Goal: Use online tool/utility: Utilize a website feature to perform a specific function

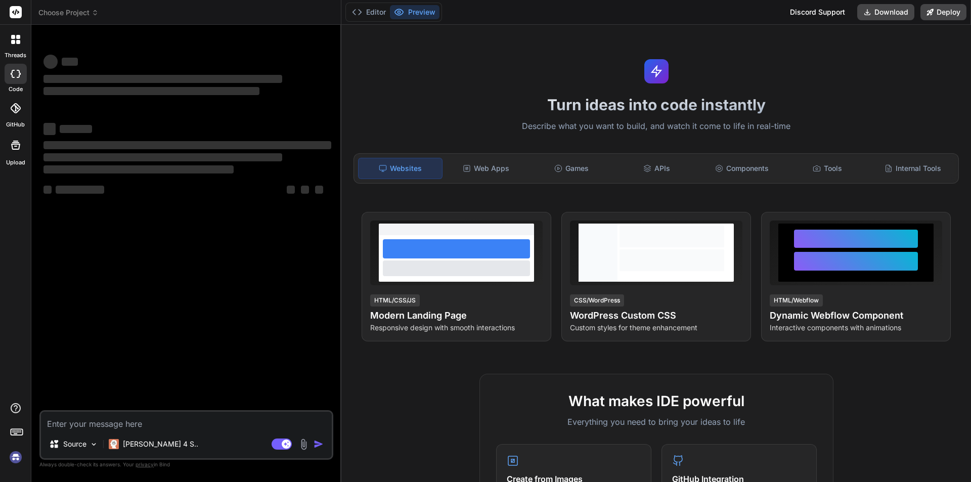
click at [166, 427] on textarea at bounding box center [186, 421] width 291 height 18
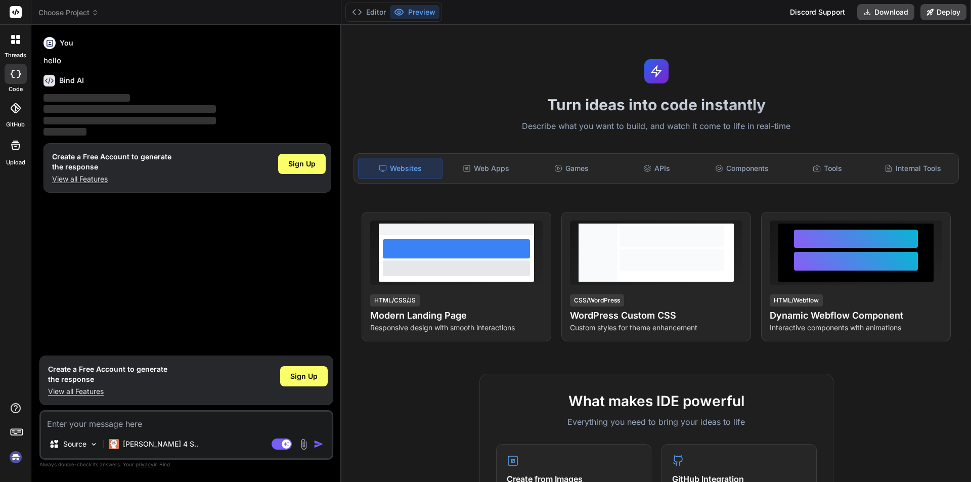
type textarea "x"
click at [302, 155] on div "Sign Up" at bounding box center [302, 164] width 48 height 20
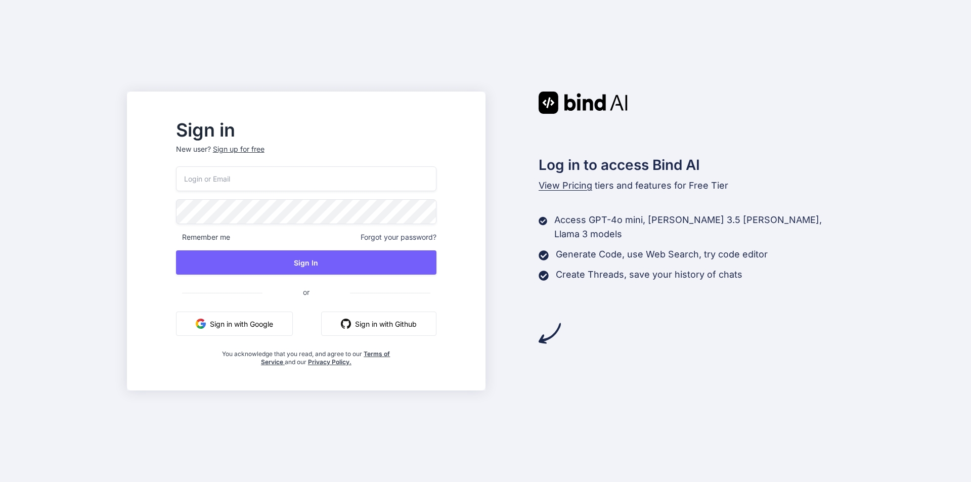
click at [274, 181] on input "email" at bounding box center [306, 178] width 260 height 25
type input "ch12@yopmail.com"
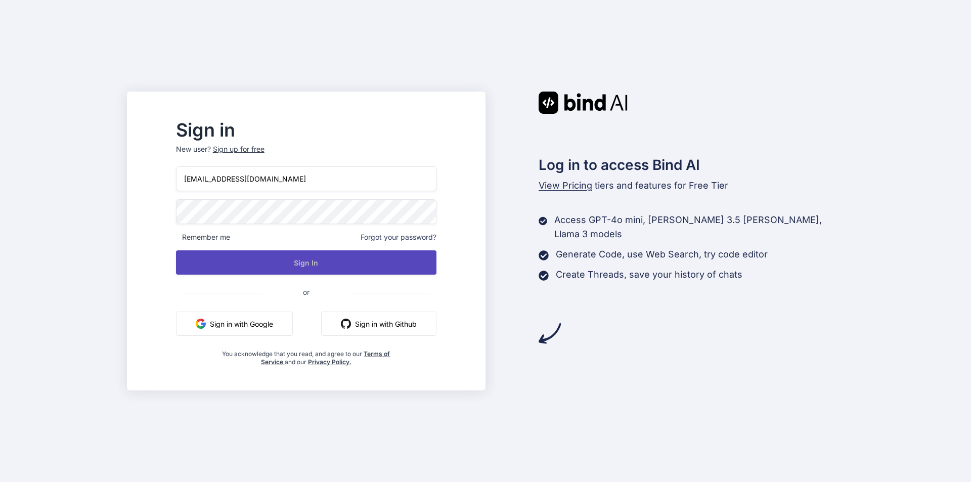
click at [325, 268] on button "Sign In" at bounding box center [306, 262] width 260 height 24
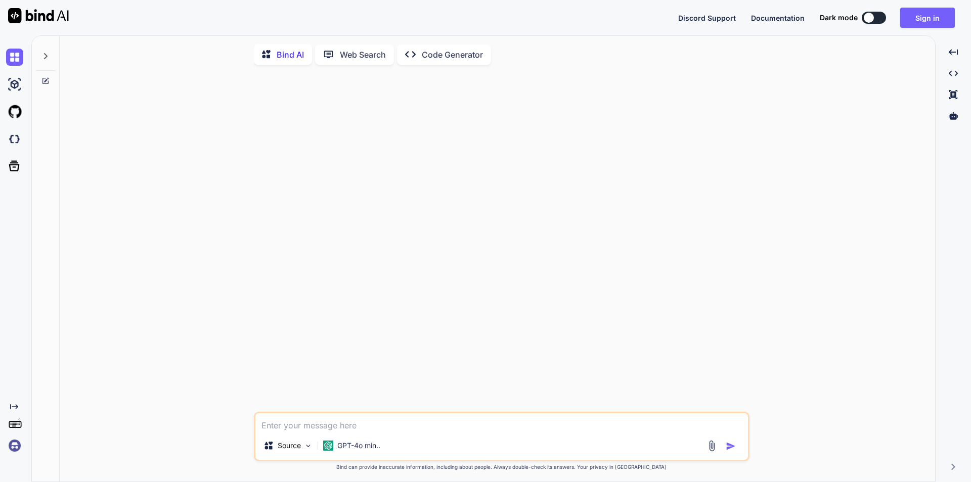
type textarea "x"
click at [289, 421] on textarea at bounding box center [501, 422] width 492 height 18
paste textarea "<%@ Page Title="Rider Management" Language="C#" MasterPageFile="~/MasterPages/A…"
type textarea "<%@ Page Title="Rider Management" Language="C#" MasterPageFile="~/MasterPages/A…"
type textarea "x"
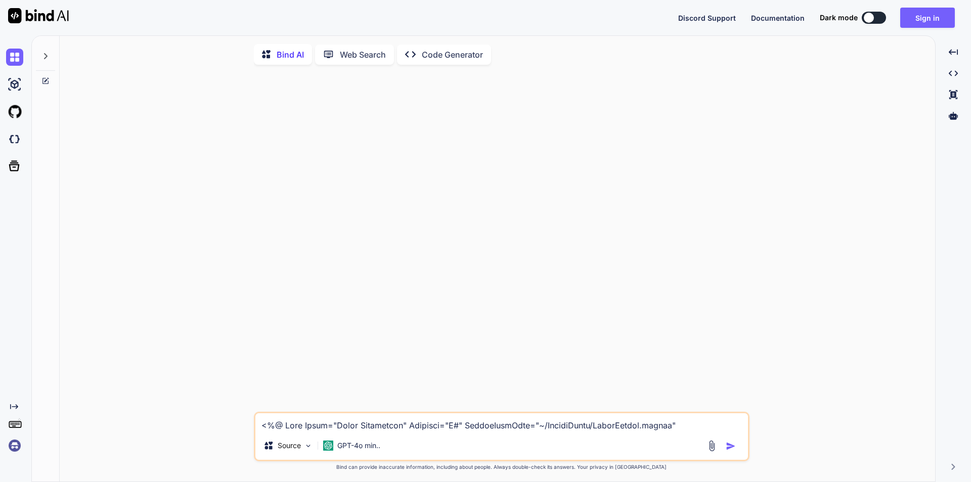
scroll to position [195, 0]
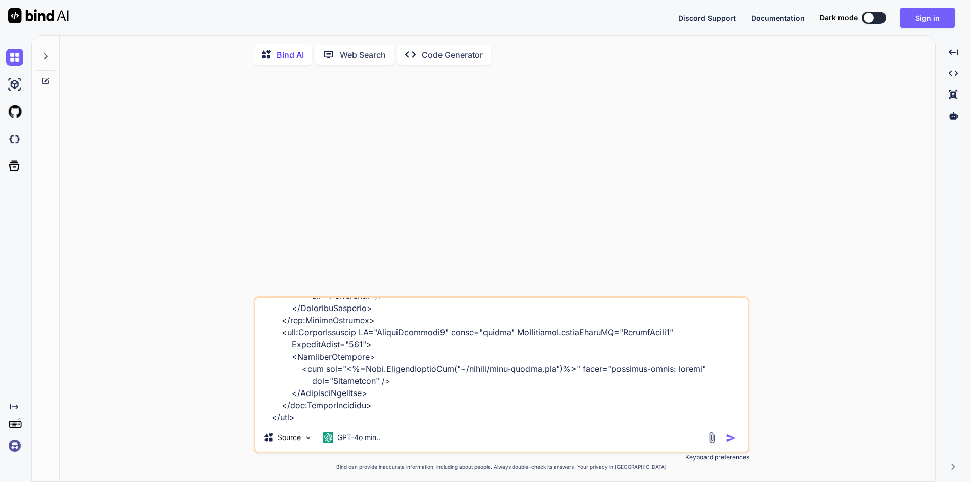
click at [423, 407] on textarea at bounding box center [501, 360] width 492 height 125
click at [313, 417] on textarea at bounding box center [501, 360] width 492 height 125
paste textarea "<div id="Div6" runat="server" class="right"> <div class="form thin"> <div class…"
type textarea "<%@ Page Title="Rider Management" Language="C#" MasterPageFile="~/MasterPages/A…"
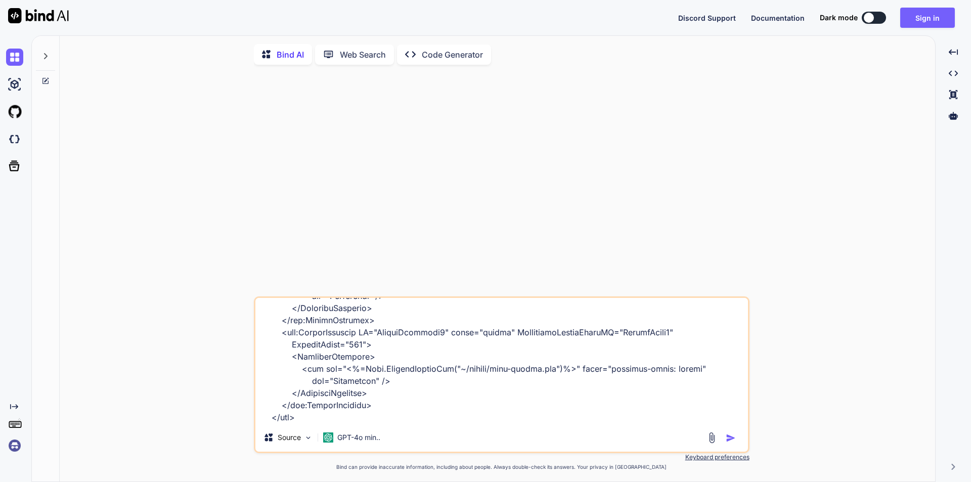
type textarea "x"
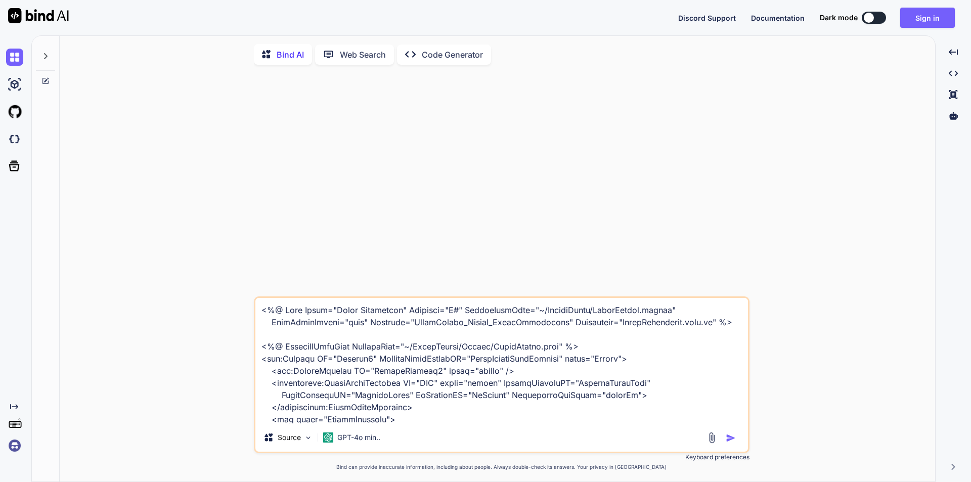
scroll to position [253, 0]
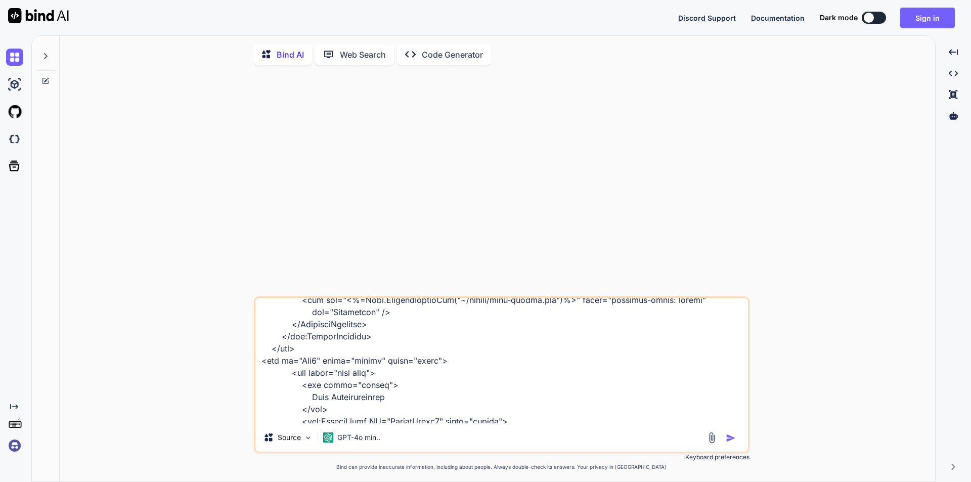
click at [305, 353] on textarea at bounding box center [501, 360] width 492 height 125
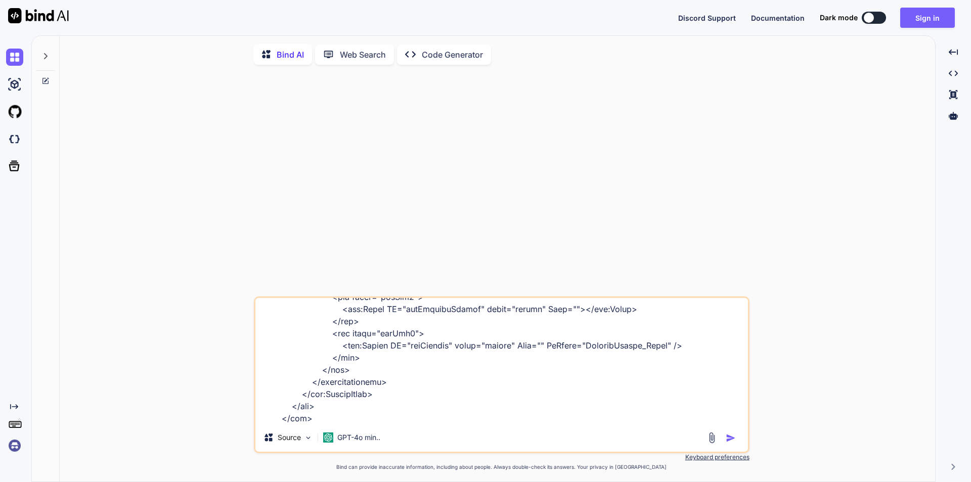
scroll to position [560, 0]
click at [326, 416] on textarea at bounding box center [501, 360] width 492 height 125
type textarea "<%@ Page Title="Rider Management" Language="C#" MasterPageFile="~/MasterPages/A…"
type textarea "x"
type textarea "<%@ Page Title="Rider Management" Language="C#" MasterPageFile="~/MasterPages/A…"
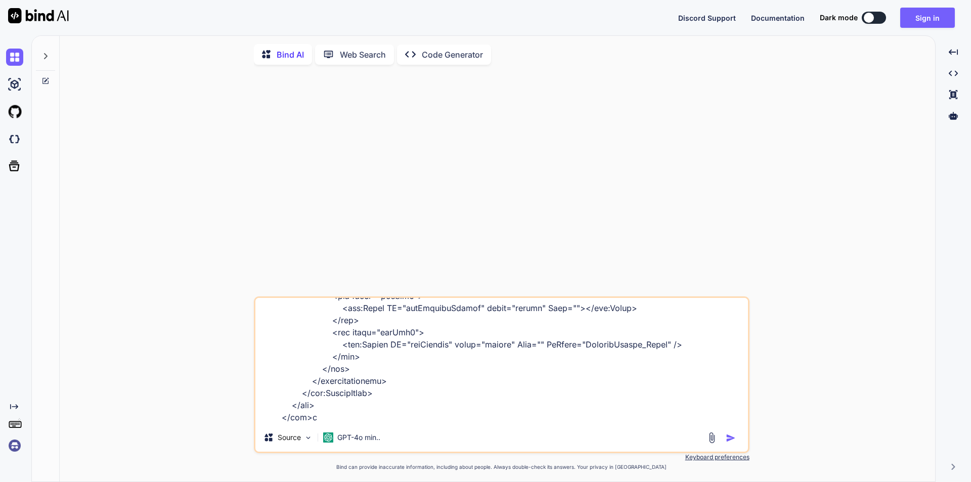
type textarea "x"
type textarea "<%@ Page Title="Rider Management" Language="C#" MasterPageFile="~/MasterPages/A…"
type textarea "x"
type textarea "<%@ Page Title="Rider Management" Language="C#" MasterPageFile="~/MasterPages/A…"
type textarea "x"
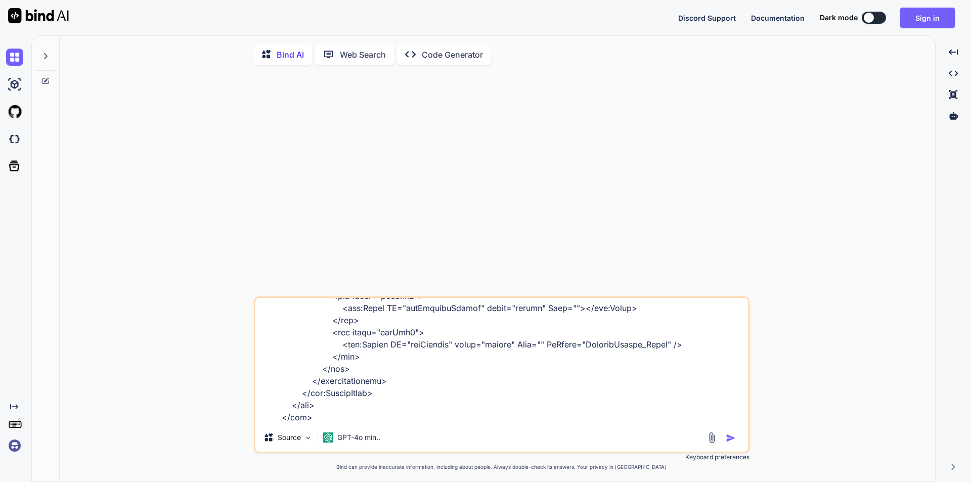
type textarea "<%@ Page Title="Rider Management" Language="C#" MasterPageFile="~/MasterPages/A…"
type textarea "x"
type textarea "<%@ Page Title="Rider Management" Language="C#" MasterPageFile="~/MasterPages/A…"
type textarea "x"
type textarea "<%@ Page Title="Rider Management" Language="C#" MasterPageFile="~/MasterPages/A…"
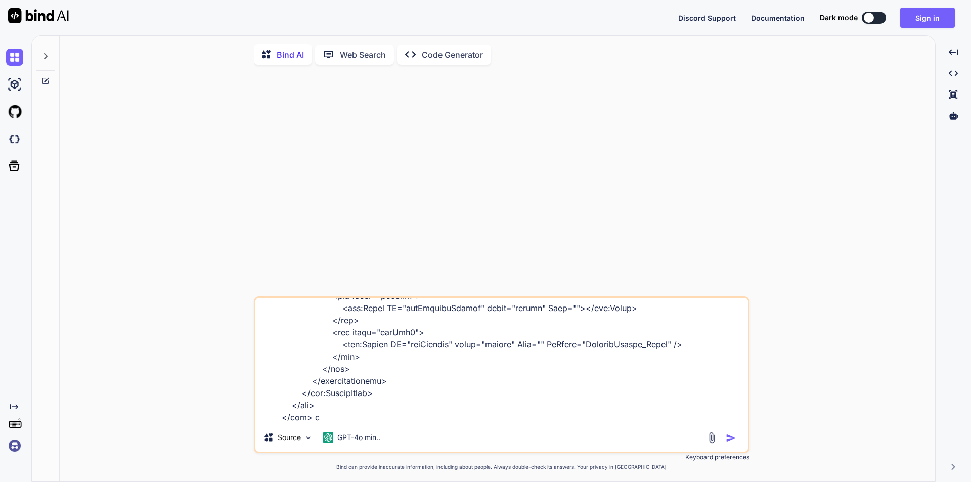
type textarea "x"
type textarea "<%@ Page Title="Rider Management" Language="C#" MasterPageFile="~/MasterPages/A…"
type textarea "x"
type textarea "<%@ Page Title="Rider Management" Language="C#" MasterPageFile="~/MasterPages/A…"
type textarea "x"
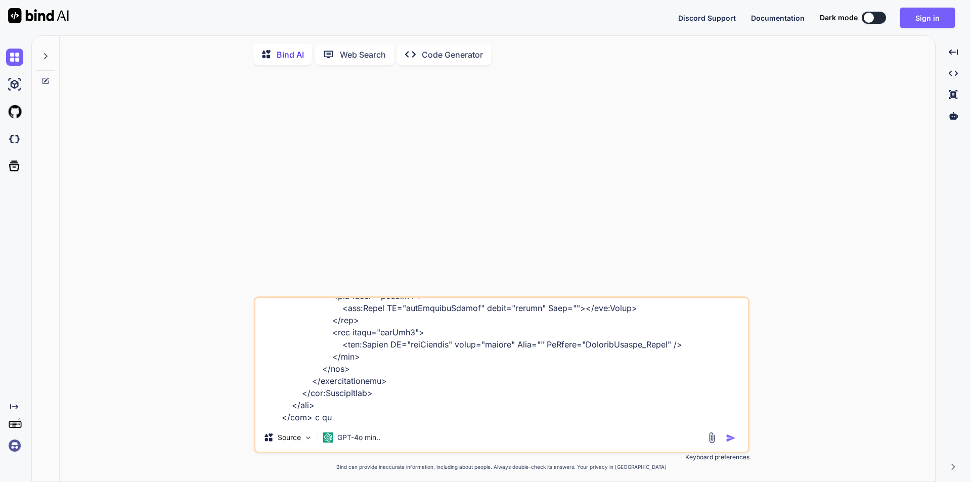
type textarea "<%@ Page Title="Rider Management" Language="C#" MasterPageFile="~/MasterPages/A…"
type textarea "x"
type textarea "<%@ Page Title="Rider Management" Language="C#" MasterPageFile="~/MasterPages/A…"
type textarea "x"
type textarea "<%@ Page Title="Rider Management" Language="C#" MasterPageFile="~/MasterPages/A…"
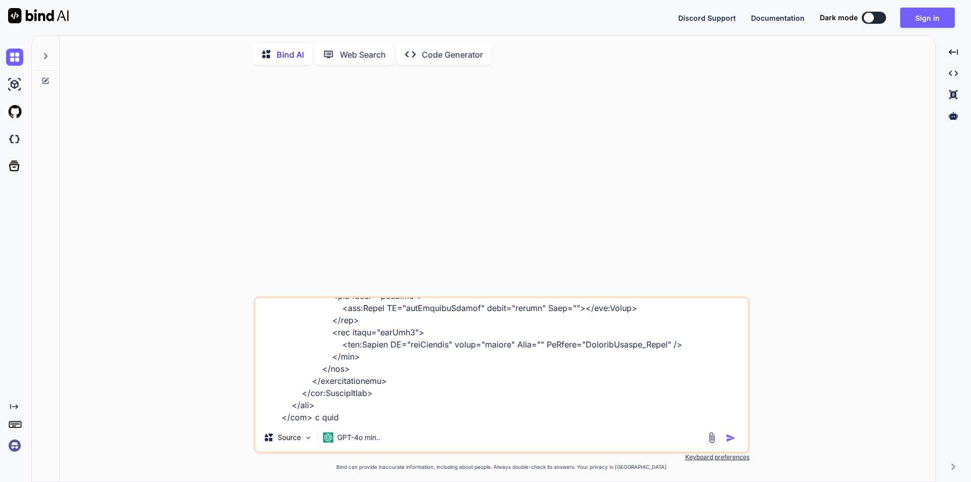
type textarea "x"
type textarea "<%@ Page Title="Rider Management" Language="C#" MasterPageFile="~/MasterPages/A…"
type textarea "x"
type textarea "<%@ Page Title="Rider Management" Language="C#" MasterPageFile="~/MasterPages/A…"
type textarea "x"
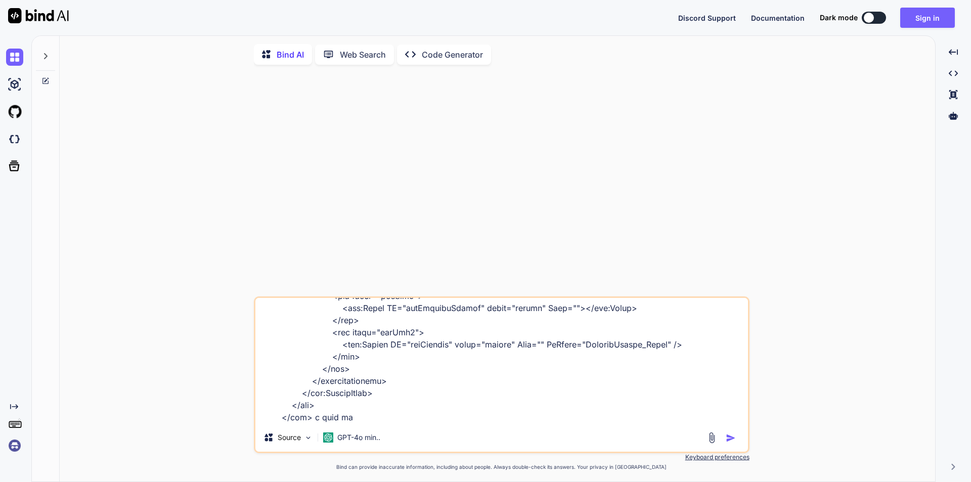
type textarea "<%@ Page Title="Rider Management" Language="C#" MasterPageFile="~/MasterPages/A…"
type textarea "x"
type textarea "<%@ Page Title="Rider Management" Language="C#" MasterPageFile="~/MasterPages/A…"
type textarea "x"
type textarea "<%@ Page Title="Rider Management" Language="C#" MasterPageFile="~/MasterPages/A…"
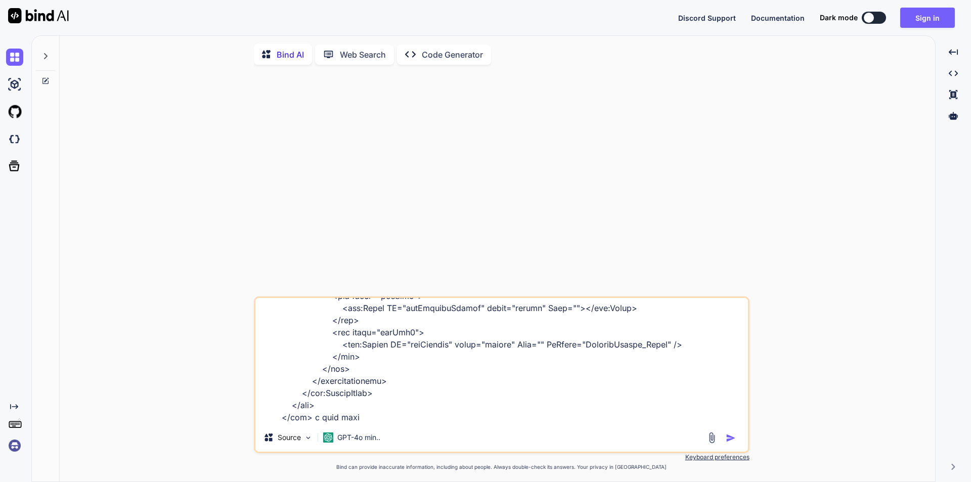
type textarea "x"
type textarea "<%@ Page Title="Rider Management" Language="C#" MasterPageFile="~/MasterPages/A…"
type textarea "x"
type textarea "<%@ Page Title="Rider Management" Language="C#" MasterPageFile="~/MasterPages/A…"
type textarea "x"
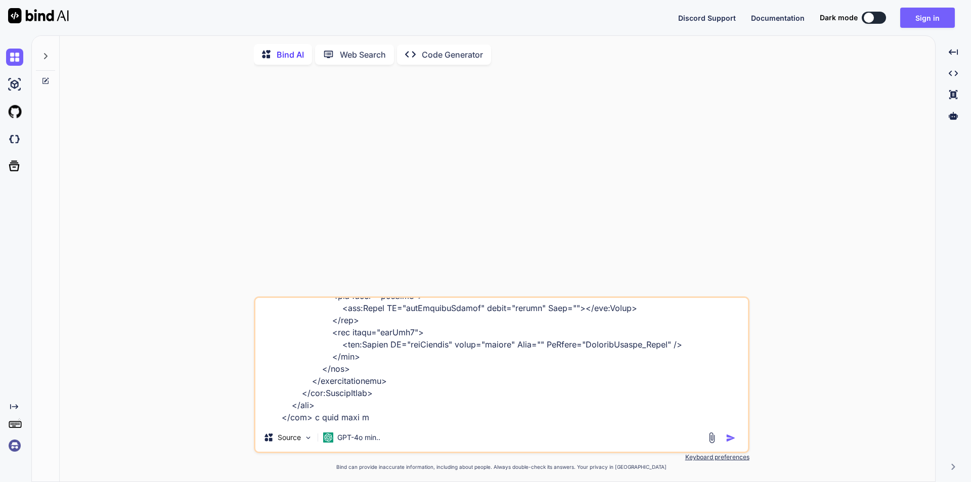
type textarea "<%@ Page Title="Rider Management" Language="C#" MasterPageFile="~/MasterPages/A…"
type textarea "x"
type textarea "<%@ Page Title="Rider Management" Language="C#" MasterPageFile="~/MasterPages/A…"
type textarea "x"
type textarea "<%@ Page Title="Rider Management" Language="C#" MasterPageFile="~/MasterPages/A…"
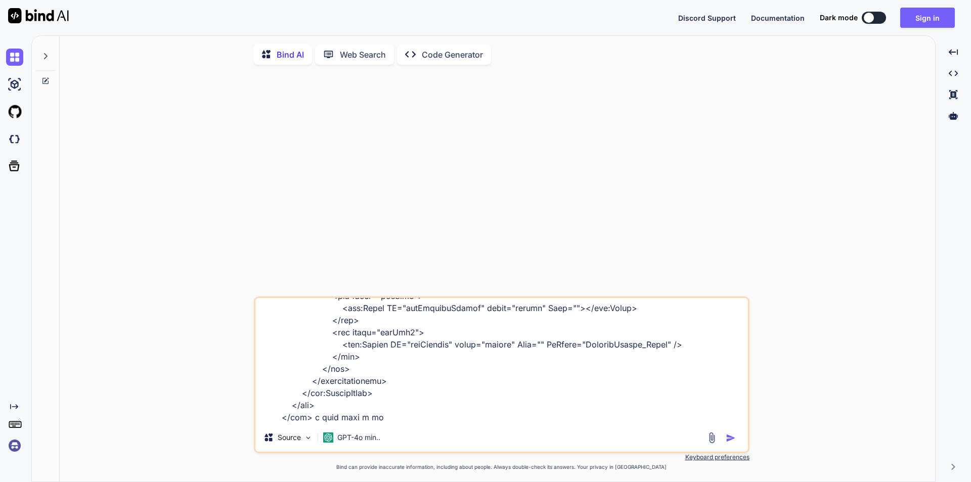
type textarea "x"
type textarea "<%@ Page Title="Rider Management" Language="C#" MasterPageFile="~/MasterPages/A…"
type textarea "x"
type textarea "<%@ Page Title="Rider Management" Language="C#" MasterPageFile="~/MasterPages/A…"
type textarea "x"
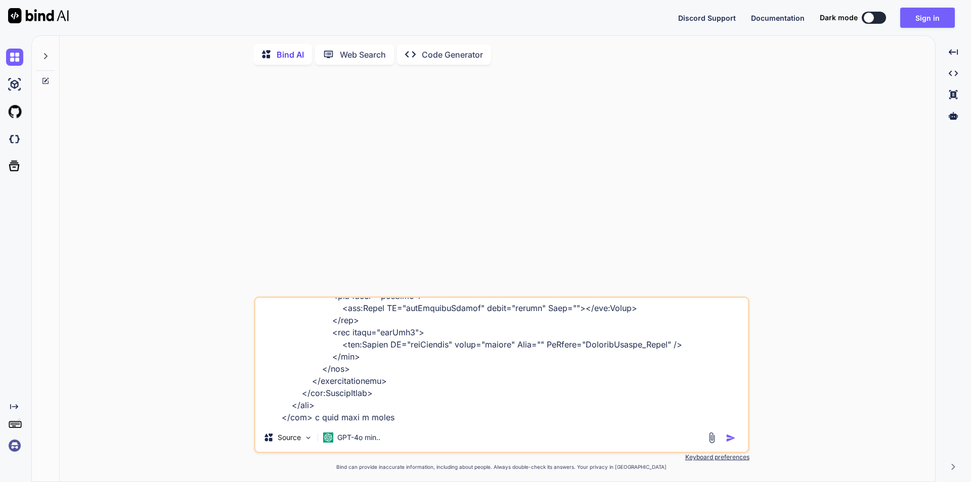
type textarea "<%@ Page Title="Rider Management" Language="C#" MasterPageFile="~/MasterPages/A…"
type textarea "x"
type textarea "<%@ Page Title="Rider Management" Language="C#" MasterPageFile="~/MasterPages/A…"
type textarea "x"
type textarea "<%@ Page Title="Rider Management" Language="C#" MasterPageFile="~/MasterPages/A…"
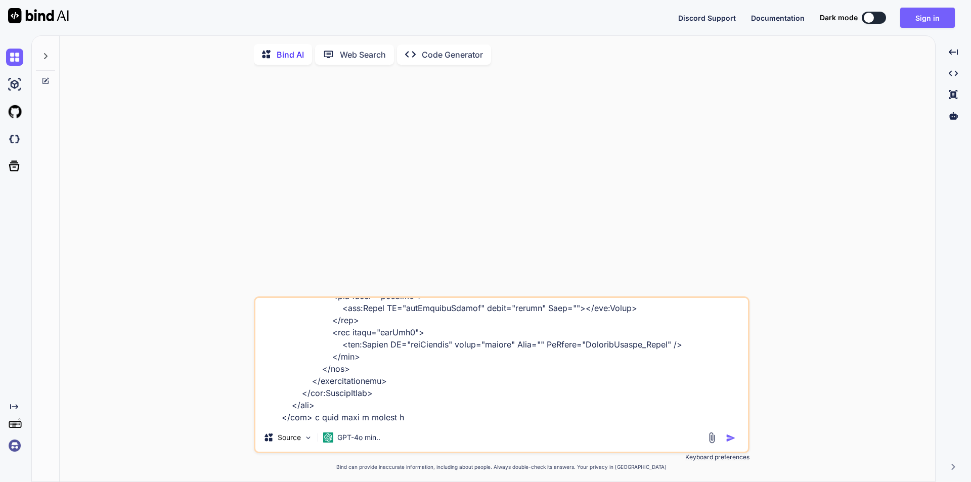
type textarea "x"
type textarea "<%@ Page Title="Rider Management" Language="C#" MasterPageFile="~/MasterPages/A…"
type textarea "x"
type textarea "<%@ Page Title="Rider Management" Language="C#" MasterPageFile="~/MasterPages/A…"
type textarea "x"
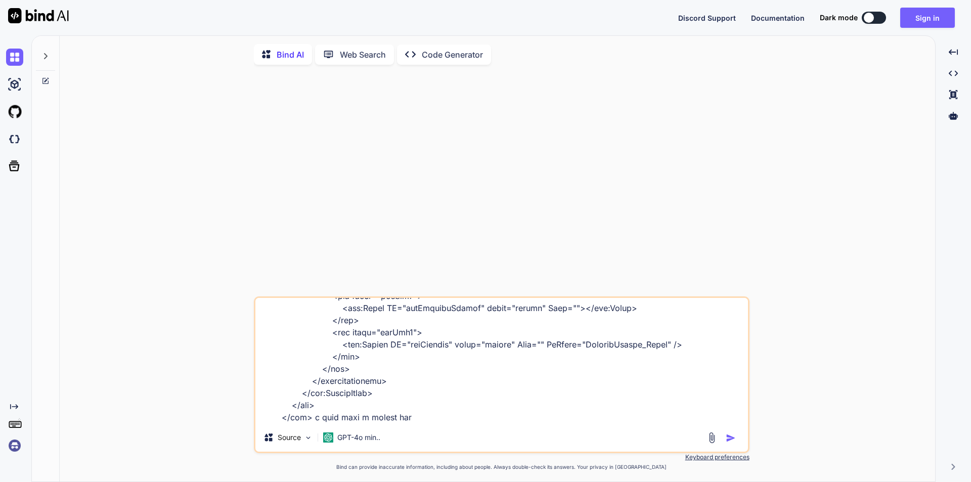
type textarea "<%@ Page Title="Rider Management" Language="C#" MasterPageFile="~/MasterPages/A…"
type textarea "x"
type textarea "<%@ Page Title="Rider Management" Language="C#" MasterPageFile="~/MasterPages/A…"
type textarea "x"
type textarea "<%@ Page Title="Rider Management" Language="C#" MasterPageFile="~/MasterPages/A…"
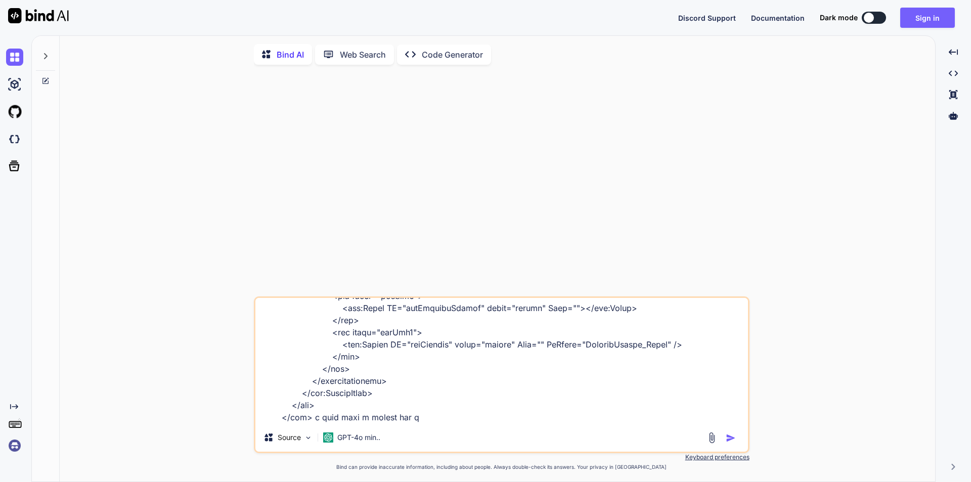
type textarea "x"
type textarea "<%@ Page Title="Rider Management" Language="C#" MasterPageFile="~/MasterPages/A…"
type textarea "x"
type textarea "<%@ Page Title="Rider Management" Language="C#" MasterPageFile="~/MasterPages/A…"
type textarea "x"
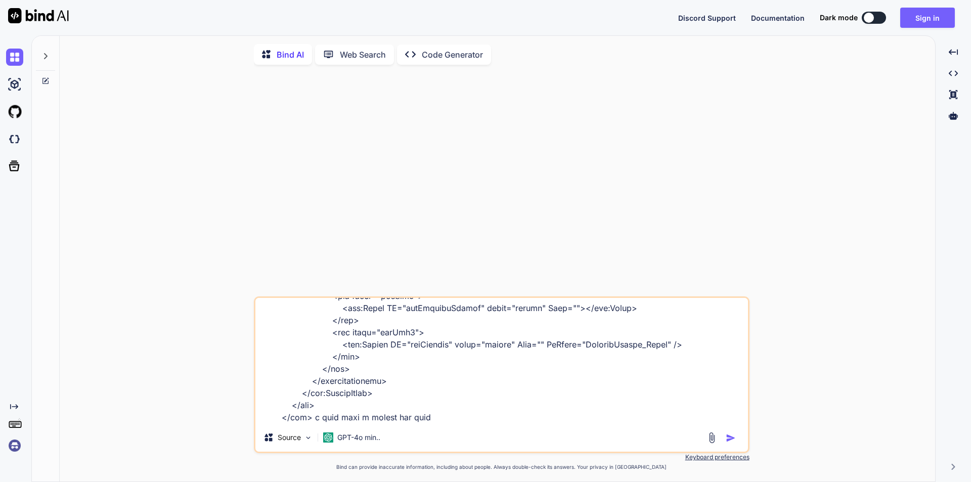
type textarea "<%@ Page Title="Rider Management" Language="C#" MasterPageFile="~/MasterPages/A…"
type textarea "x"
type textarea "<%@ Page Title="Rider Management" Language="C#" MasterPageFile="~/MasterPages/A…"
type textarea "x"
type textarea "<%@ Page Title="Rider Management" Language="C#" MasterPageFile="~/MasterPages/A…"
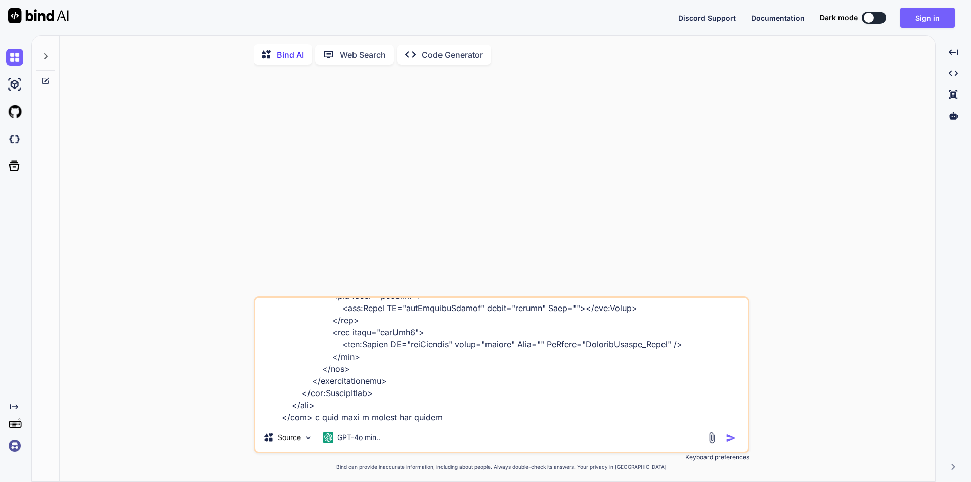
type textarea "x"
type textarea "<%@ Page Title="Rider Management" Language="C#" MasterPageFile="~/MasterPages/A…"
type textarea "x"
type textarea "<%@ Page Title="Rider Management" Language="C#" MasterPageFile="~/MasterPages/A…"
type textarea "x"
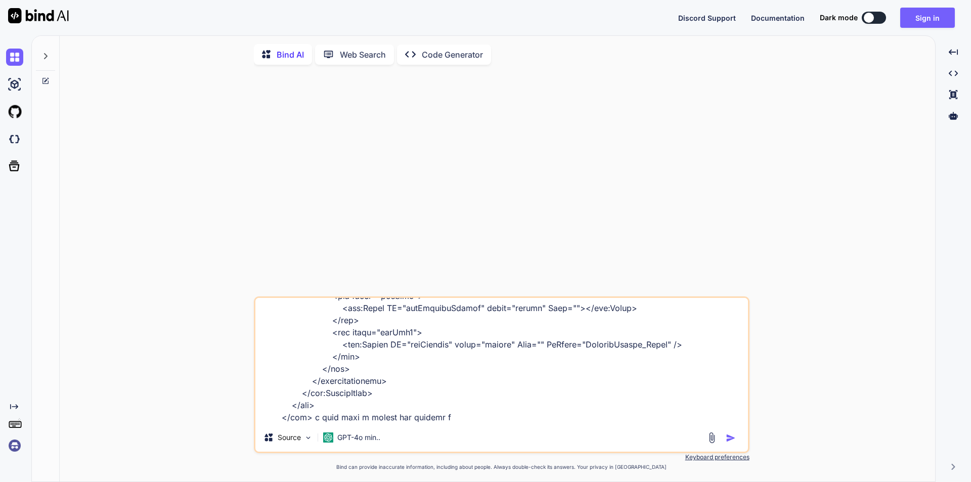
type textarea "<%@ Page Title="Rider Management" Language="C#" MasterPageFile="~/MasterPages/A…"
type textarea "x"
type textarea "<%@ Page Title="Rider Management" Language="C#" MasterPageFile="~/MasterPages/A…"
type textarea "x"
type textarea "<%@ Page Title="Rider Management" Language="C#" MasterPageFile="~/MasterPages/A…"
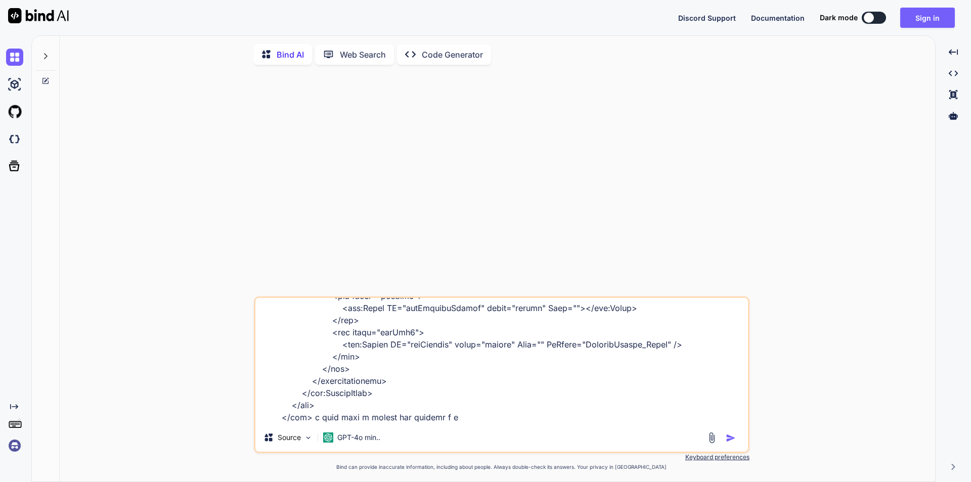
type textarea "x"
type textarea "<%@ Page Title="Rider Management" Language="C#" MasterPageFile="~/MasterPages/A…"
type textarea "x"
type textarea "<%@ Page Title="Rider Management" Language="C#" MasterPageFile="~/MasterPages/A…"
type textarea "x"
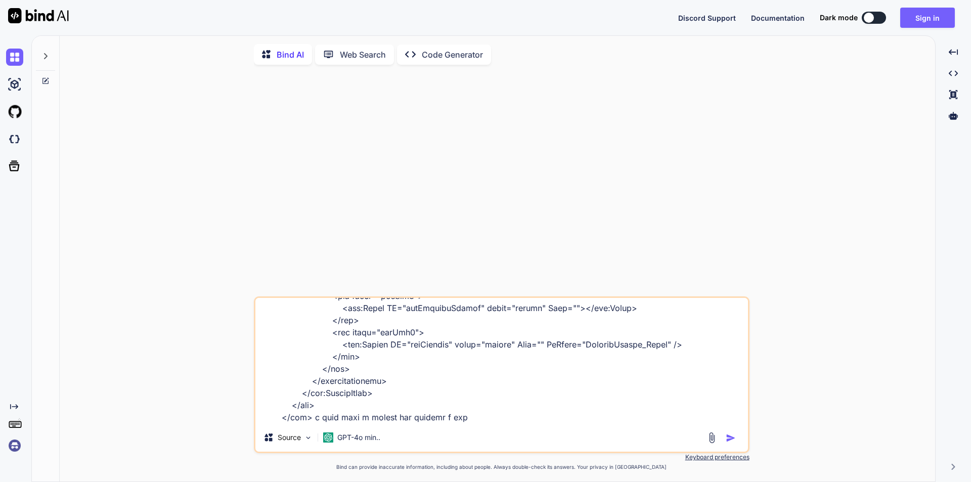
type textarea "<%@ Page Title="Rider Management" Language="C#" MasterPageFile="~/MasterPages/A…"
type textarea "x"
type textarea "<%@ Page Title="Rider Management" Language="C#" MasterPageFile="~/MasterPages/A…"
type textarea "x"
type textarea "<%@ Page Title="Rider Management" Language="C#" MasterPageFile="~/MasterPages/A…"
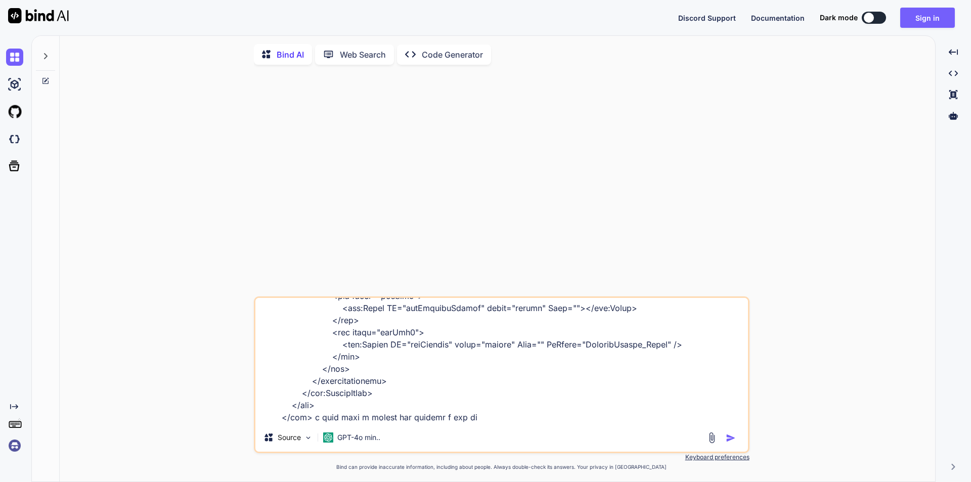
type textarea "x"
type textarea "<%@ Page Title="Rider Management" Language="C#" MasterPageFile="~/MasterPages/A…"
type textarea "x"
type textarea "<%@ Page Title="Rider Management" Language="C#" MasterPageFile="~/MasterPages/A…"
type textarea "x"
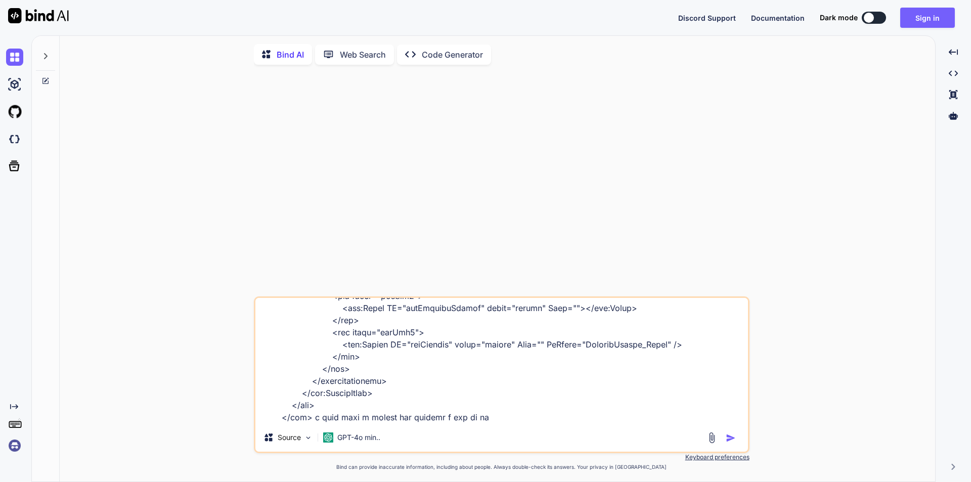
type textarea "<%@ Page Title="Rider Management" Language="C#" MasterPageFile="~/MasterPages/A…"
type textarea "x"
type textarea "<%@ Page Title="Rider Management" Language="C#" MasterPageFile="~/MasterPages/A…"
type textarea "x"
type textarea "<%@ Page Title="Rider Management" Language="C#" MasterPageFile="~/MasterPages/A…"
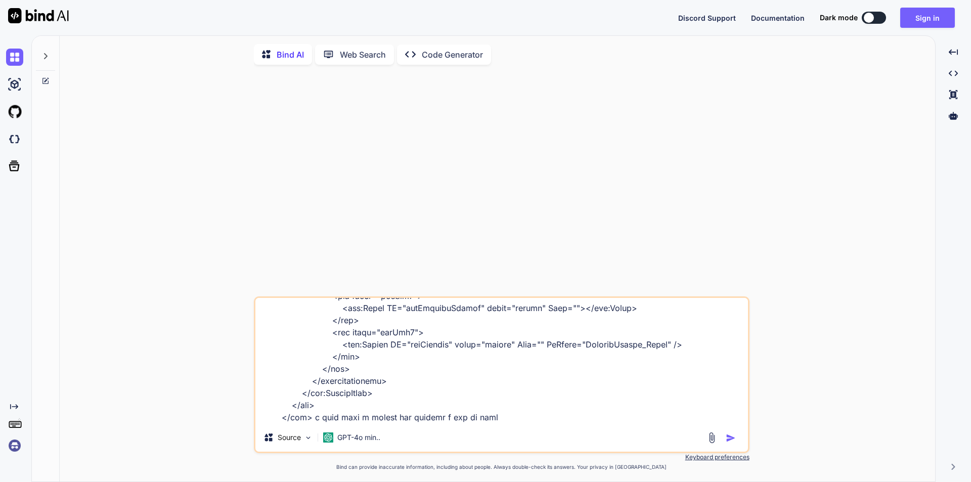
type textarea "x"
type textarea "<%@ Page Title="Rider Management" Language="C#" MasterPageFile="~/MasterPages/A…"
type textarea "x"
type textarea "<%@ Page Title="Rider Management" Language="C#" MasterPageFile="~/MasterPages/A…"
type textarea "x"
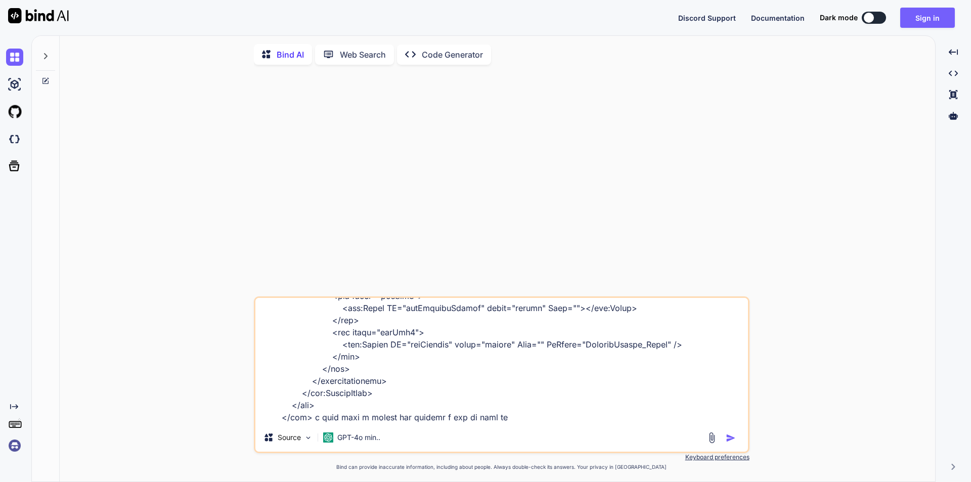
type textarea "<%@ Page Title="Rider Management" Language="C#" MasterPageFile="~/MasterPages/A…"
type textarea "x"
type textarea "<%@ Page Title="Rider Management" Language="C#" MasterPageFile="~/MasterPages/A…"
type textarea "x"
type textarea "<%@ Page Title="Rider Management" Language="C#" MasterPageFile="~/MasterPages/A…"
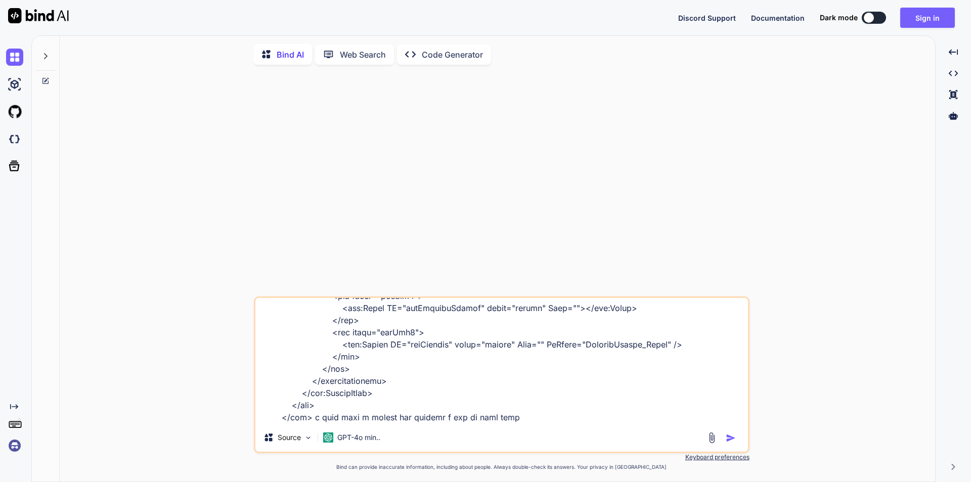
type textarea "x"
type textarea "<%@ Page Title="Rider Management" Language="C#" MasterPageFile="~/MasterPages/A…"
type textarea "x"
type textarea "<%@ Page Title="Rider Management" Language="C#" MasterPageFile="~/MasterPages/A…"
type textarea "x"
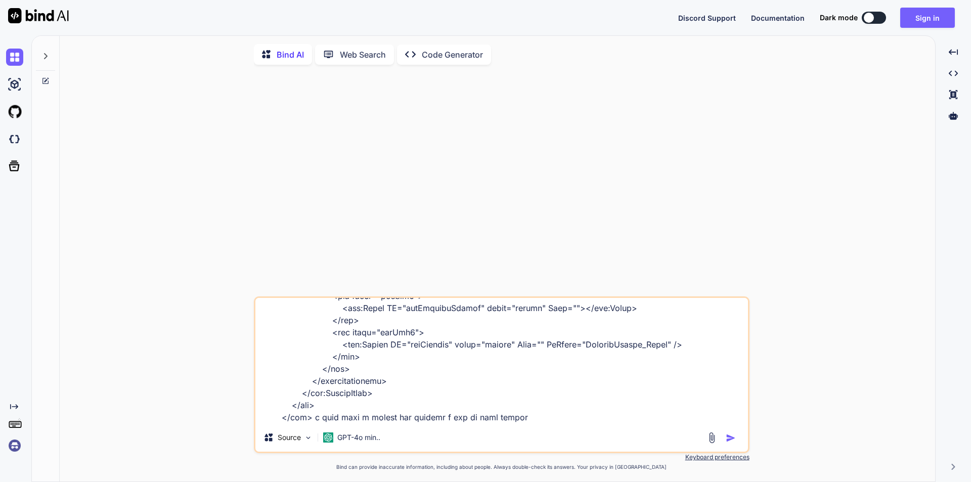
scroll to position [358, 0]
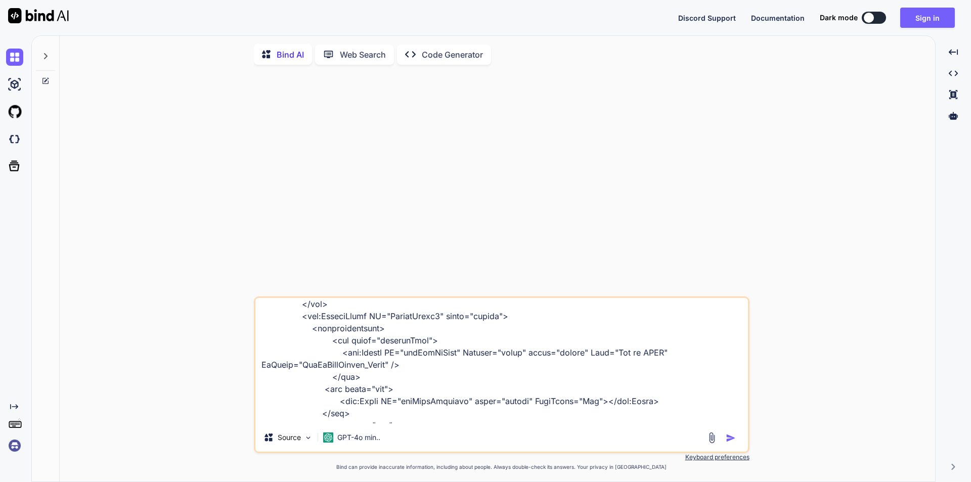
drag, startPoint x: 335, startPoint y: 358, endPoint x: 430, endPoint y: 369, distance: 95.7
click at [430, 369] on textarea at bounding box center [501, 360] width 492 height 125
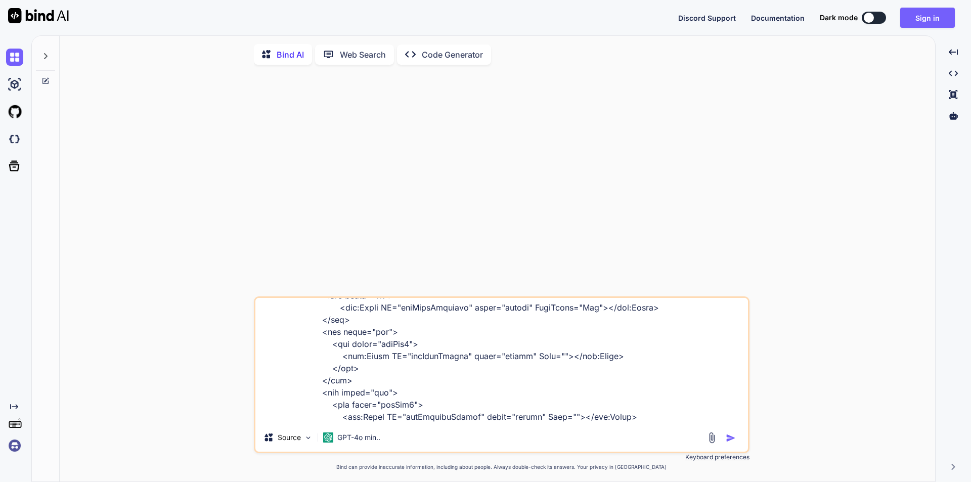
scroll to position [560, 0]
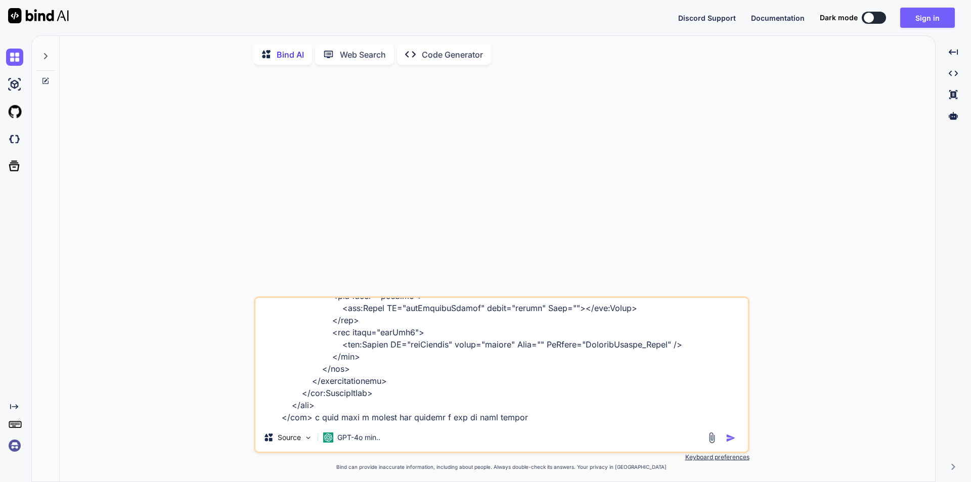
click at [522, 419] on textarea at bounding box center [501, 360] width 492 height 125
paste textarea "<asp:Button ID="btnAddToUber" Visible="false" runat="server" Text="Add to UBER"…"
type textarea "<%@ Page Title="Rider Management" Language="C#" MasterPageFile="~/MasterPages/A…"
type textarea "x"
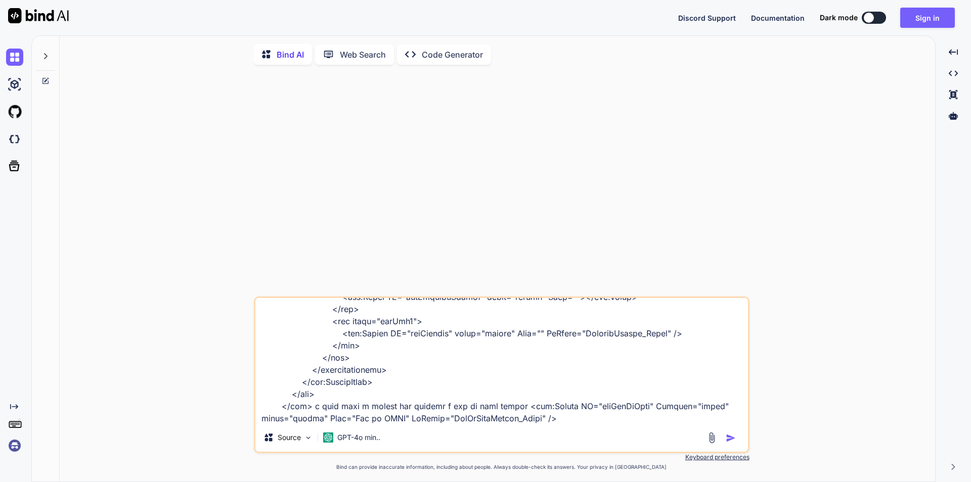
type textarea "<%@ Page Title="Rider Management" Language="C#" MasterPageFile="~/MasterPages/A…"
type textarea "x"
type textarea "<%@ Page Title="Rider Management" Language="C#" MasterPageFile="~/MasterPages/A…"
type textarea "x"
type textarea "<%@ Page Title="Rider Management" Language="C#" MasterPageFile="~/MasterPages/A…"
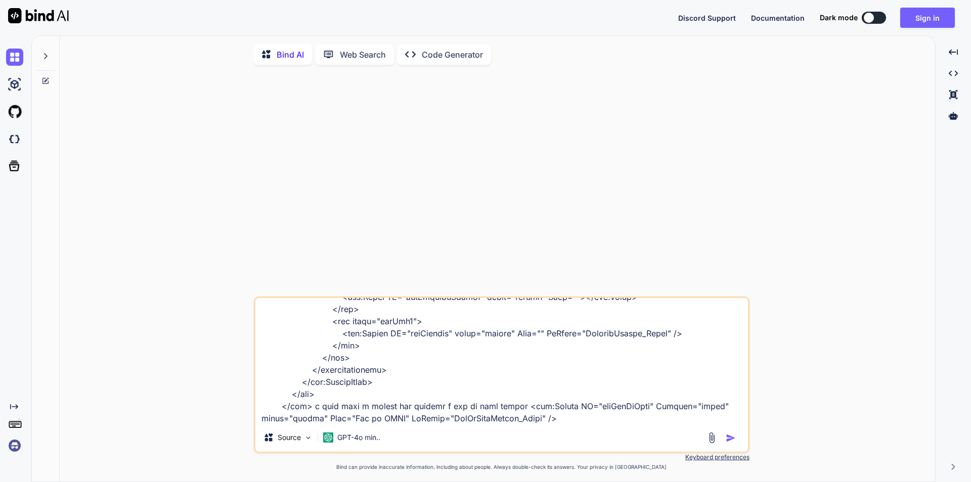
type textarea "x"
type textarea "<%@ Page Title="Rider Management" Language="C#" MasterPageFile="~/MasterPages/A…"
type textarea "x"
type textarea "<%@ Page Title="Rider Management" Language="C#" MasterPageFile="~/MasterPages/A…"
type textarea "x"
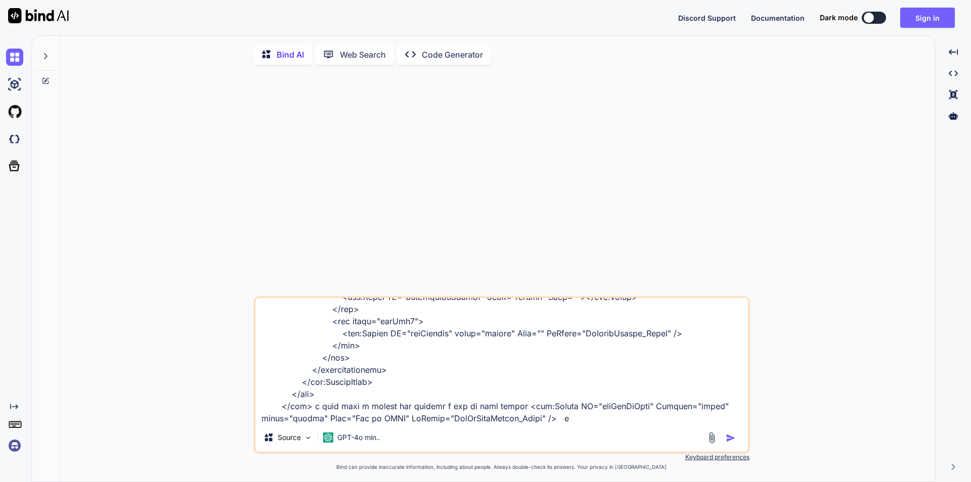
type textarea "<%@ Page Title="Rider Management" Language="C#" MasterPageFile="~/MasterPages/A…"
type textarea "x"
type textarea "<%@ Page Title="Rider Management" Language="C#" MasterPageFile="~/MasterPages/A…"
type textarea "x"
type textarea "<%@ Page Title="Rider Management" Language="C#" MasterPageFile="~/MasterPages/A…"
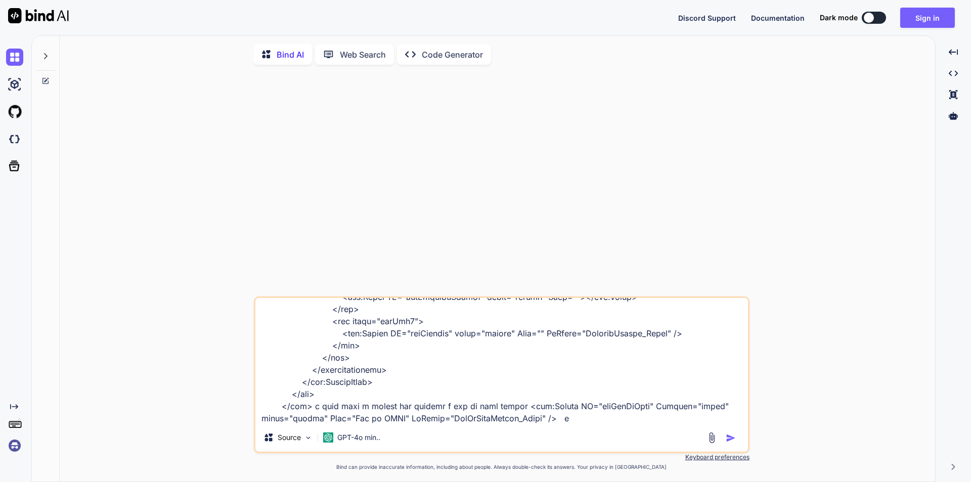
type textarea "x"
type textarea "<%@ Page Title="Rider Management" Language="C#" MasterPageFile="~/MasterPages/A…"
type textarea "x"
type textarea "<%@ Page Title="Rider Management" Language="C#" MasterPageFile="~/MasterPages/A…"
type textarea "x"
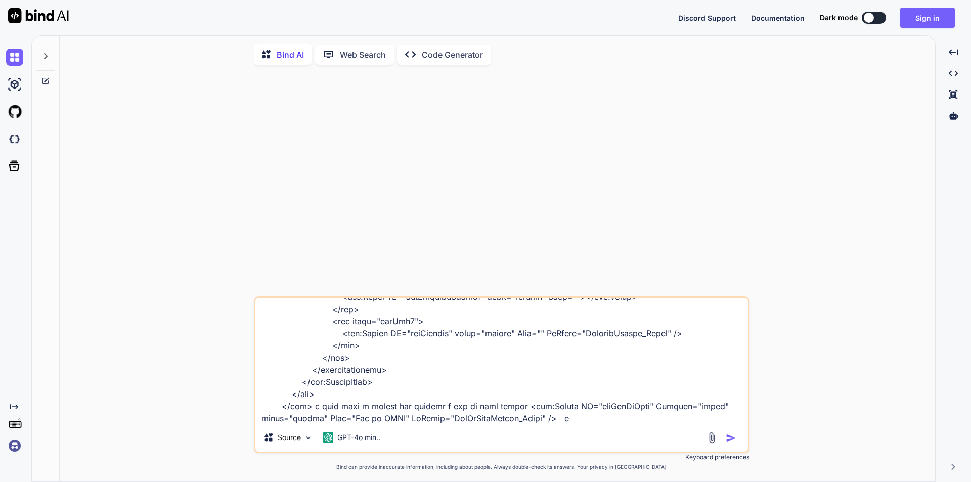
type textarea "<%@ Page Title="Rider Management" Language="C#" MasterPageFile="~/MasterPages/A…"
type textarea "x"
type textarea "<%@ Page Title="Rider Management" Language="C#" MasterPageFile="~/MasterPages/A…"
type textarea "x"
type textarea "<%@ Page Title="Rider Management" Language="C#" MasterPageFile="~/MasterPages/A…"
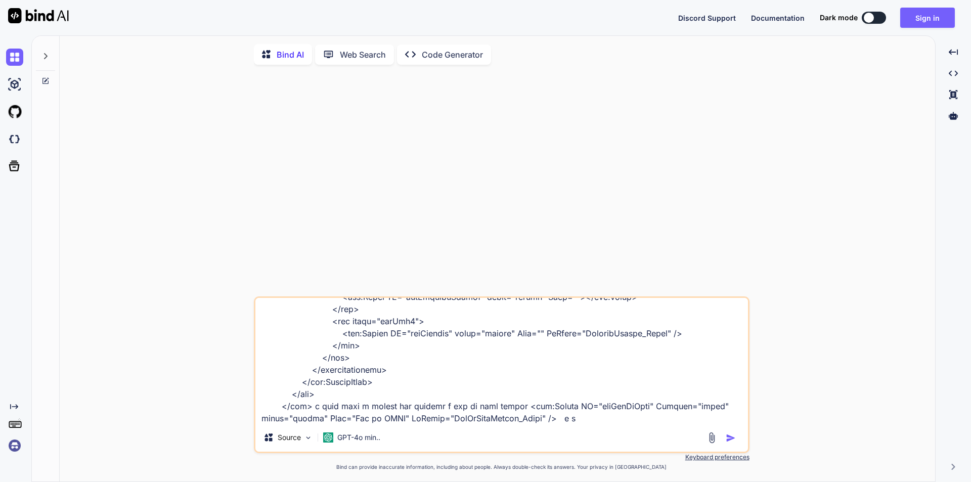
type textarea "x"
type textarea "<%@ Page Title="Rider Management" Language="C#" MasterPageFile="~/MasterPages/A…"
type textarea "x"
type textarea "<%@ Page Title="Rider Management" Language="C#" MasterPageFile="~/MasterPages/A…"
type textarea "x"
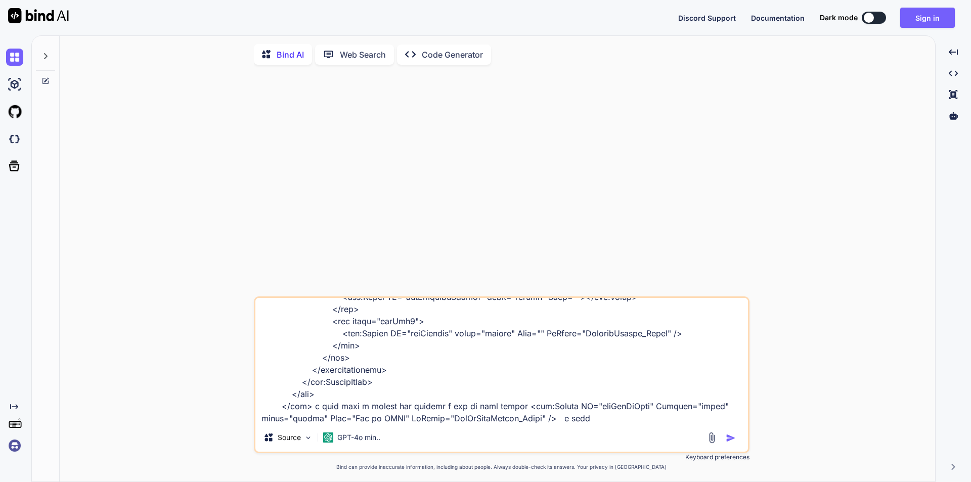
type textarea "<%@ Page Title="Rider Management" Language="C#" MasterPageFile="~/MasterPages/A…"
type textarea "x"
type textarea "<%@ Page Title="Rider Management" Language="C#" MasterPageFile="~/MasterPages/A…"
type textarea "x"
type textarea "<%@ Page Title="Rider Management" Language="C#" MasterPageFile="~/MasterPages/A…"
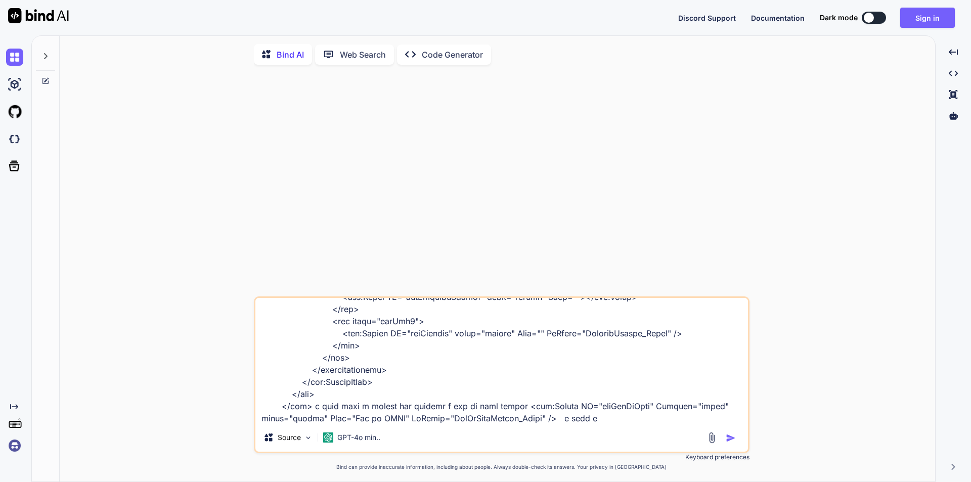
type textarea "x"
type textarea "<%@ Page Title="Rider Management" Language="C#" MasterPageFile="~/MasterPages/A…"
type textarea "x"
type textarea "<%@ Page Title="Rider Management" Language="C#" MasterPageFile="~/MasterPages/A…"
type textarea "x"
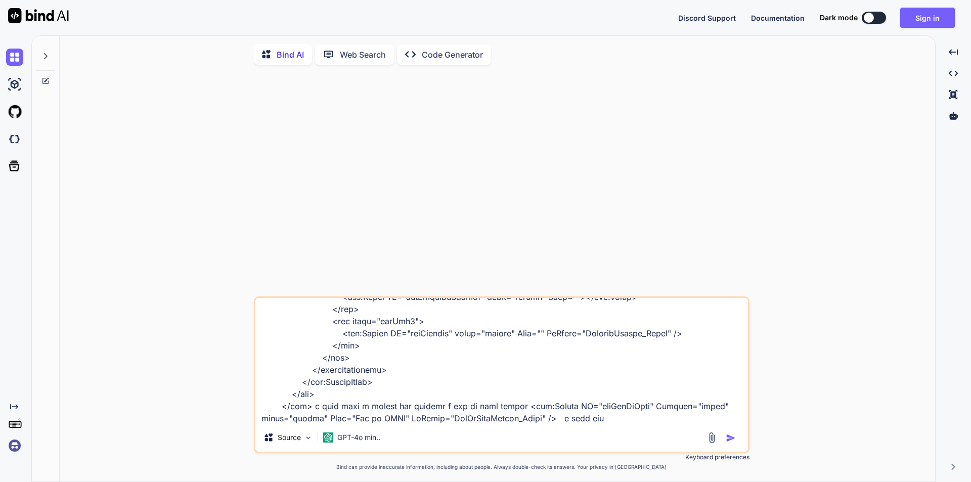
type textarea "<%@ Page Title="Rider Management" Language="C#" MasterPageFile="~/MasterPages/A…"
type textarea "x"
type textarea "<%@ Page Title="Rider Management" Language="C#" MasterPageFile="~/MasterPages/A…"
type textarea "x"
type textarea "<%@ Page Title="Rider Management" Language="C#" MasterPageFile="~/MasterPages/A…"
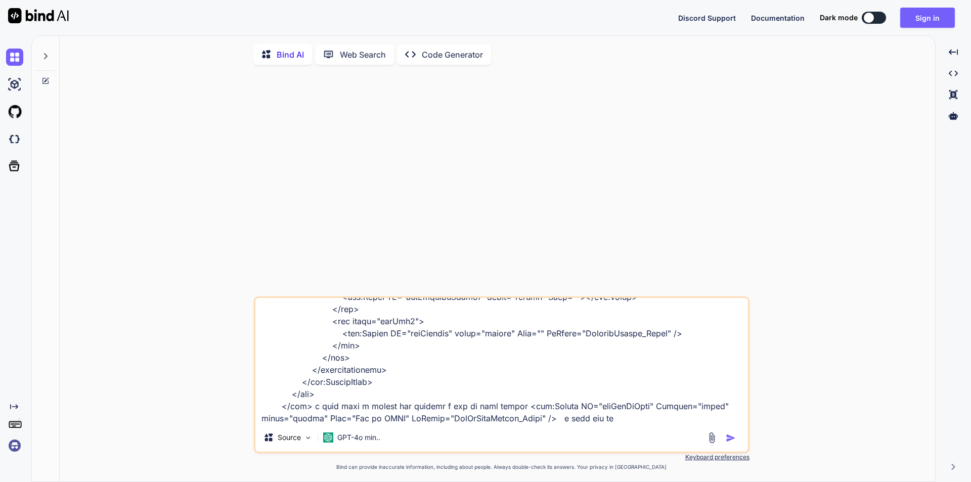
type textarea "x"
type textarea "<%@ Page Title="Rider Management" Language="C#" MasterPageFile="~/MasterPages/A…"
type textarea "x"
type textarea "<%@ Page Title="Rider Management" Language="C#" MasterPageFile="~/MasterPages/A…"
type textarea "x"
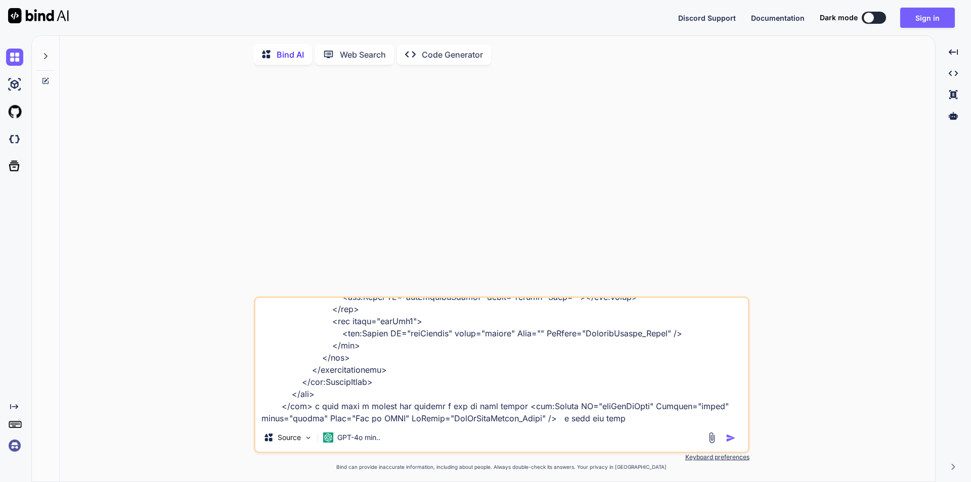
type textarea "<%@ Page Title="Rider Management" Language="C#" MasterPageFile="~/MasterPages/A…"
type textarea "x"
type textarea "<%@ Page Title="Rider Management" Language="C#" MasterPageFile="~/MasterPages/A…"
type textarea "x"
type textarea "<%@ Page Title="Rider Management" Language="C#" MasterPageFile="~/MasterPages/A…"
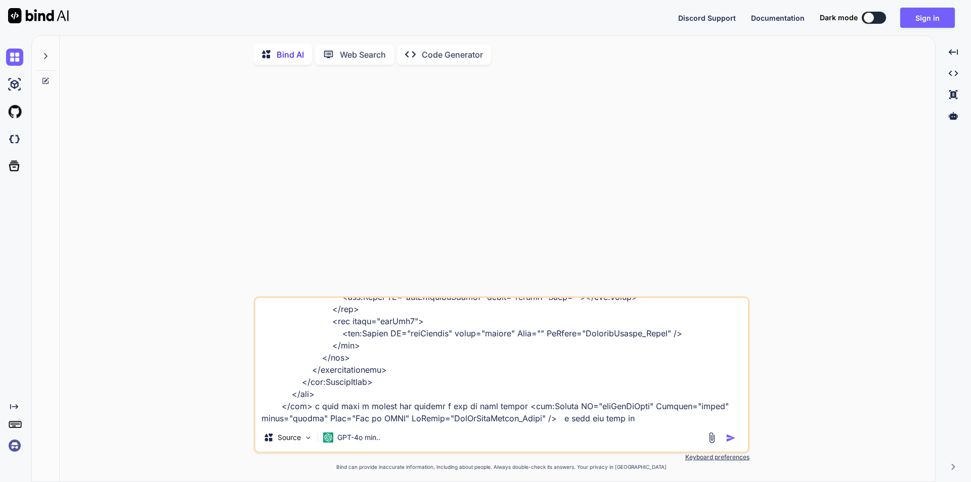
type textarea "x"
type textarea "<%@ Page Title="Rider Management" Language="C#" MasterPageFile="~/MasterPages/A…"
type textarea "x"
type textarea "<%@ Page Title="Rider Management" Language="C#" MasterPageFile="~/MasterPages/A…"
type textarea "x"
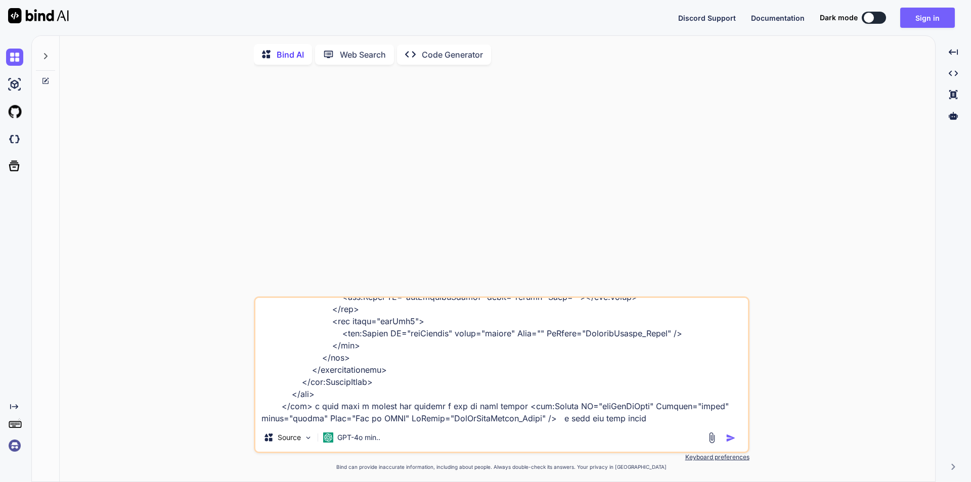
type textarea "<%@ Page Title="Rider Management" Language="C#" MasterPageFile="~/MasterPages/A…"
type textarea "x"
type textarea "<%@ Page Title="Rider Management" Language="C#" MasterPageFile="~/MasterPages/A…"
type textarea "x"
type textarea "<%@ Page Title="Rider Management" Language="C#" MasterPageFile="~/MasterPages/A…"
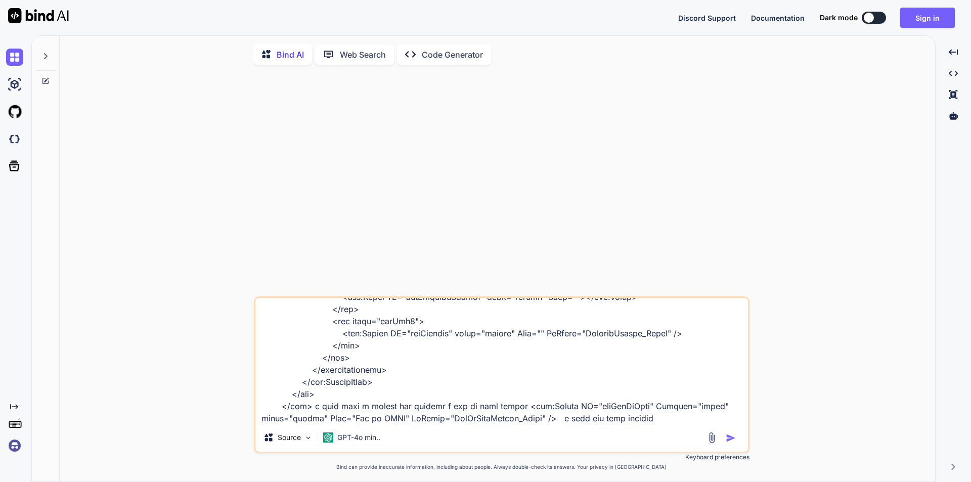
type textarea "x"
type textarea "<%@ Page Title="Rider Management" Language="C#" MasterPageFile="~/MasterPages/A…"
type textarea "x"
type textarea "<%@ Page Title="Rider Management" Language="C#" MasterPageFile="~/MasterPages/A…"
type textarea "x"
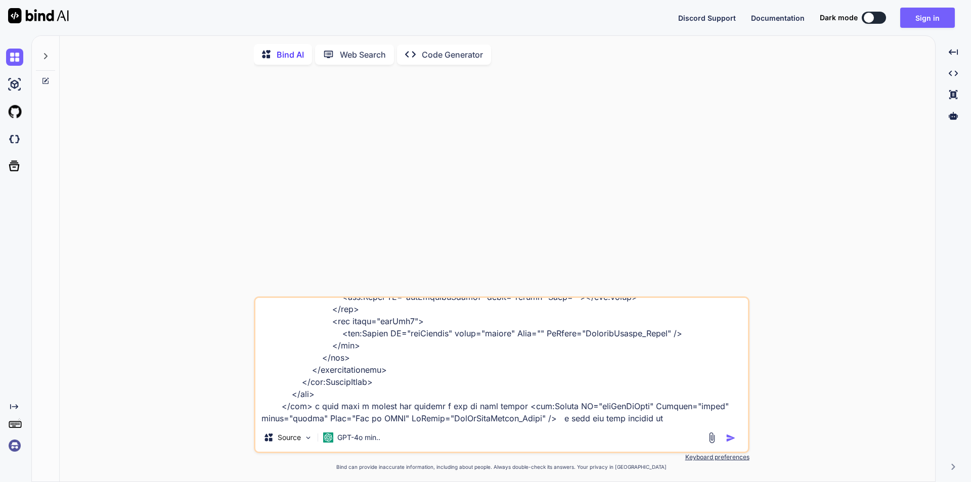
type textarea "<%@ Page Title="Rider Management" Language="C#" MasterPageFile="~/MasterPages/A…"
type textarea "x"
type textarea "<%@ Page Title="Rider Management" Language="C#" MasterPageFile="~/MasterPages/A…"
type textarea "x"
type textarea "<%@ Page Title="Rider Management" Language="C#" MasterPageFile="~/MasterPages/A…"
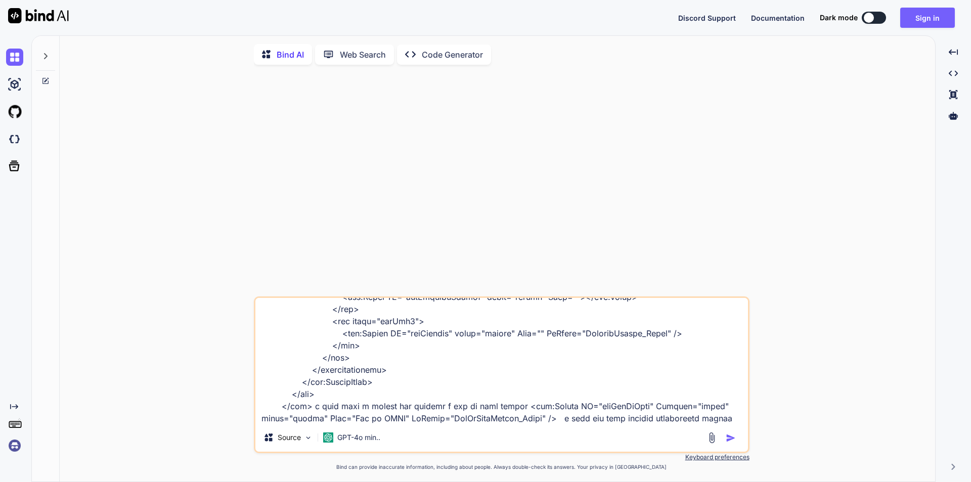
scroll to position [583, 0]
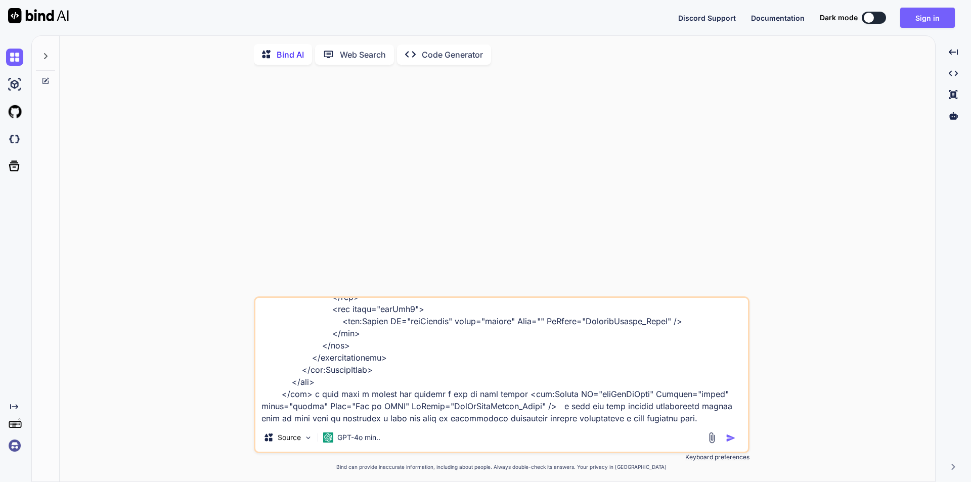
click at [512, 385] on textarea at bounding box center [501, 360] width 492 height 125
click at [729, 442] on img "button" at bounding box center [731, 438] width 10 height 10
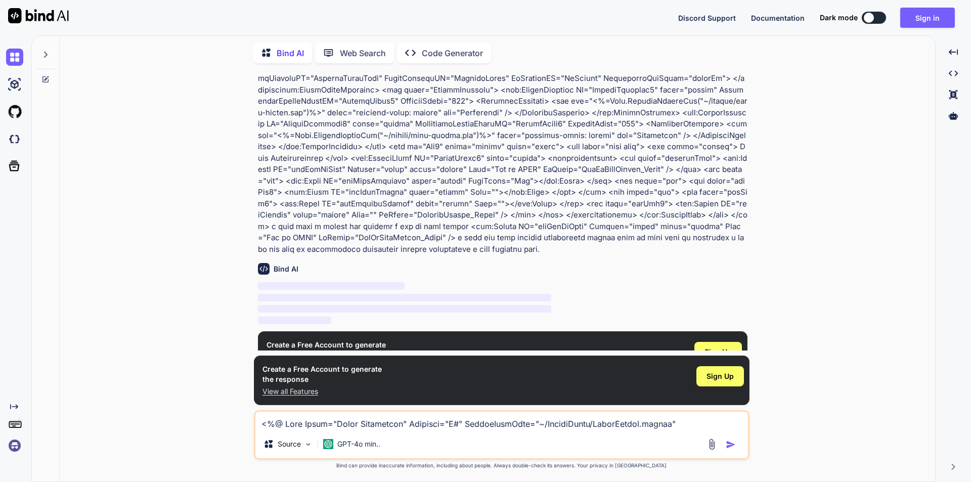
scroll to position [104, 0]
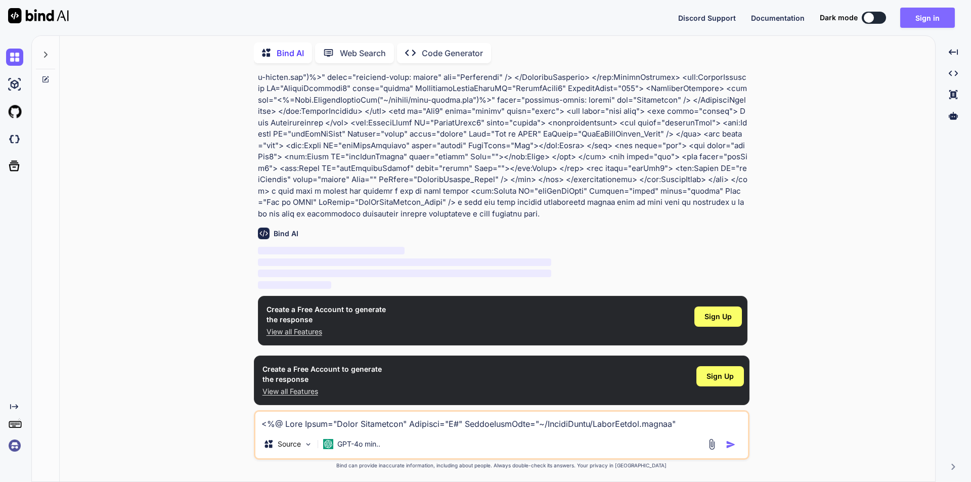
click at [912, 22] on button "Sign in" at bounding box center [927, 18] width 55 height 20
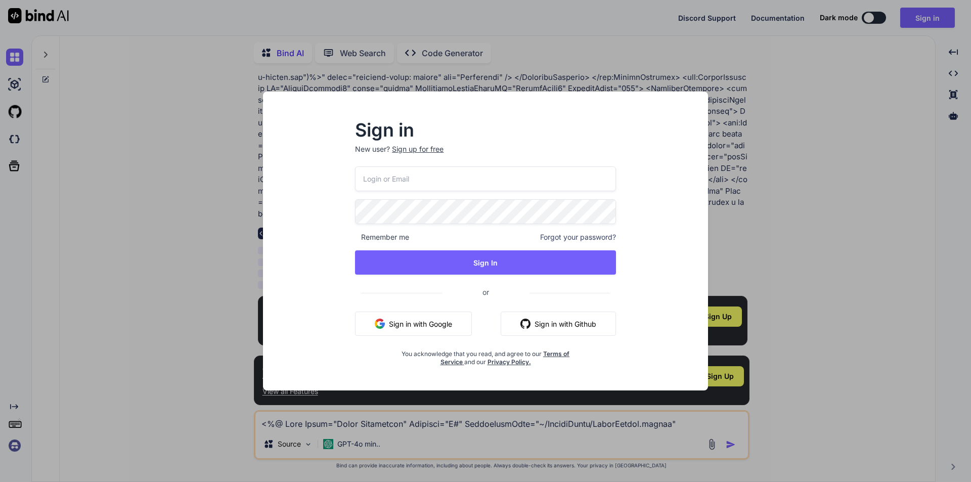
click at [442, 175] on input "email" at bounding box center [485, 178] width 261 height 25
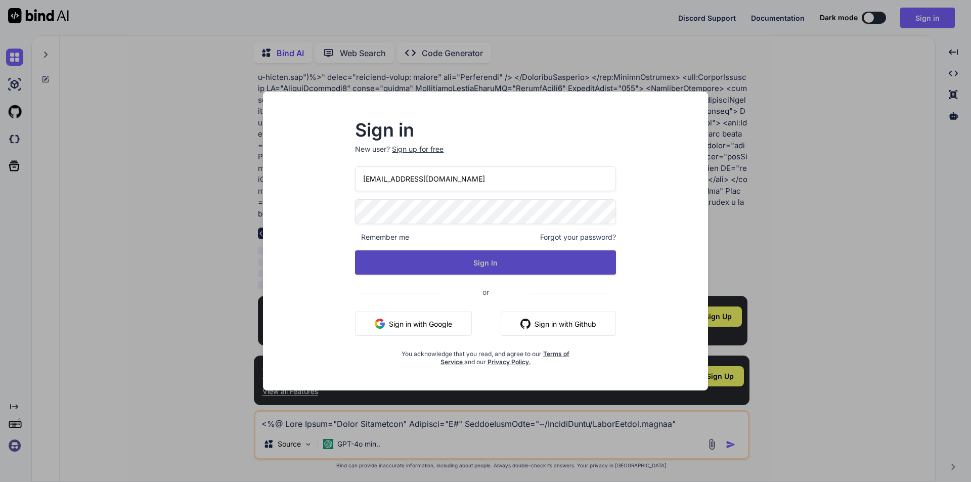
click at [503, 267] on button "Sign In" at bounding box center [485, 262] width 261 height 24
click at [490, 260] on button "Sign In" at bounding box center [485, 262] width 261 height 24
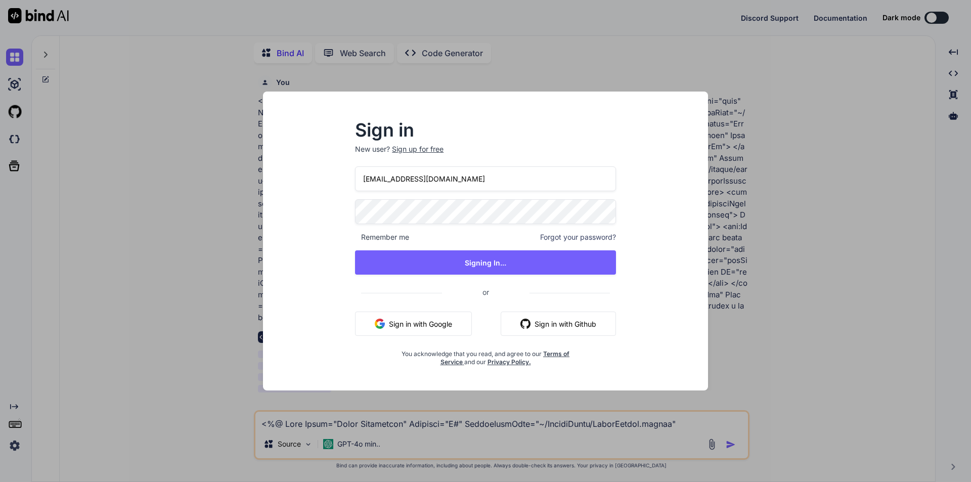
scroll to position [0, 0]
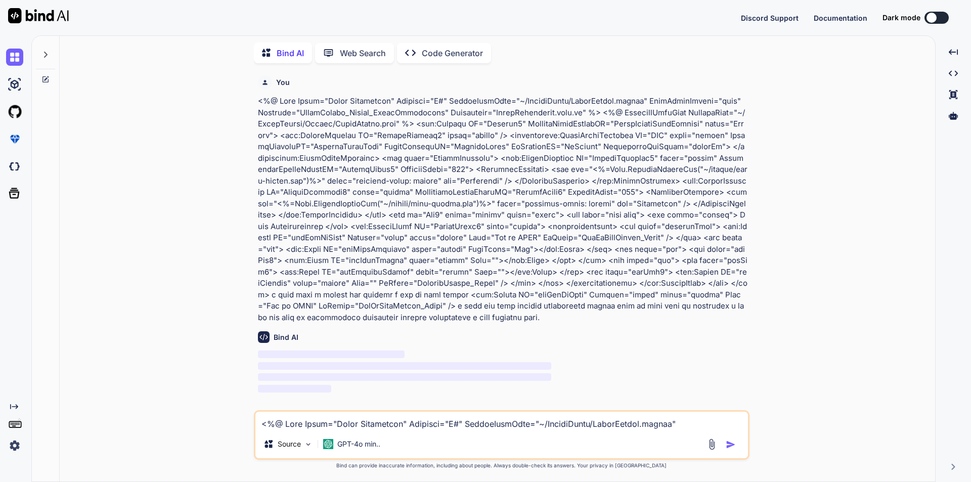
click at [45, 55] on icon at bounding box center [46, 55] width 4 height 6
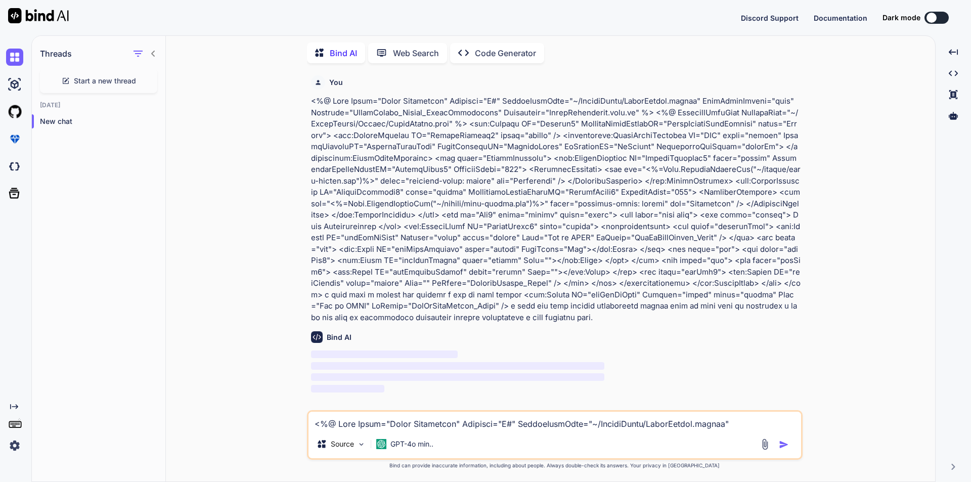
click at [45, 55] on h1 "Threads" at bounding box center [56, 54] width 32 height 12
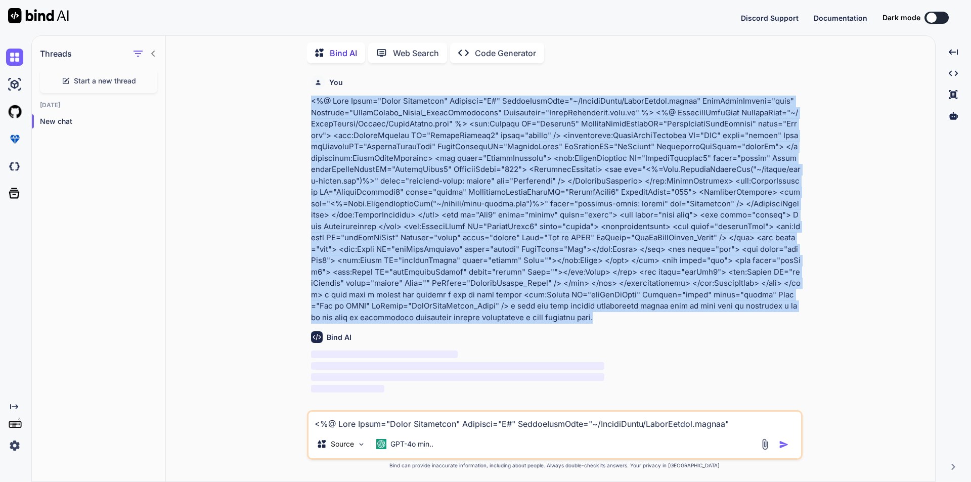
drag, startPoint x: 439, startPoint y: 320, endPoint x: 305, endPoint y: 102, distance: 256.0
click at [305, 102] on div "You Bind AI ‌ ‌ ‌ ‌ Source GPT-4o min.. Created with Bind Always check its answ…" at bounding box center [554, 276] width 761 height 410
copy p "<%@ Page Title="Rider Management" Language="C#" MasterPageFile="~/MasterPages/A…"
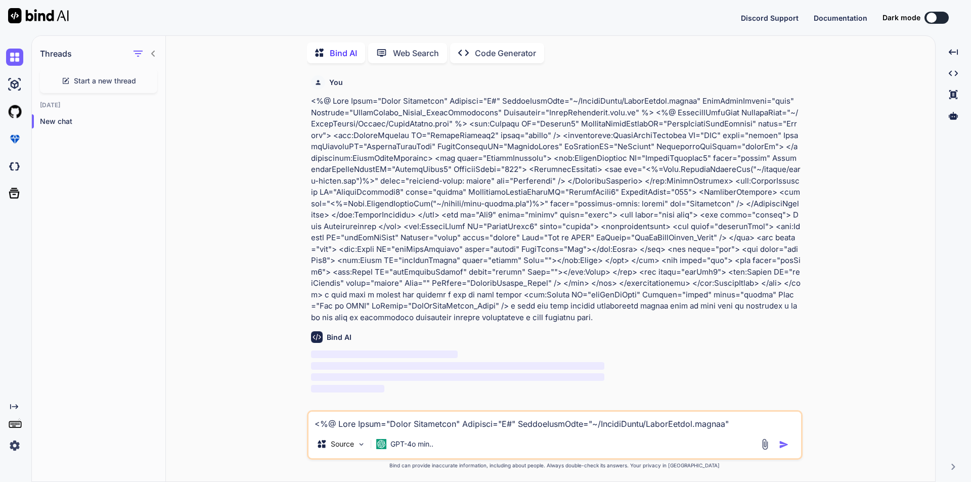
click at [15, 69] on div at bounding box center [16, 56] width 21 height 27
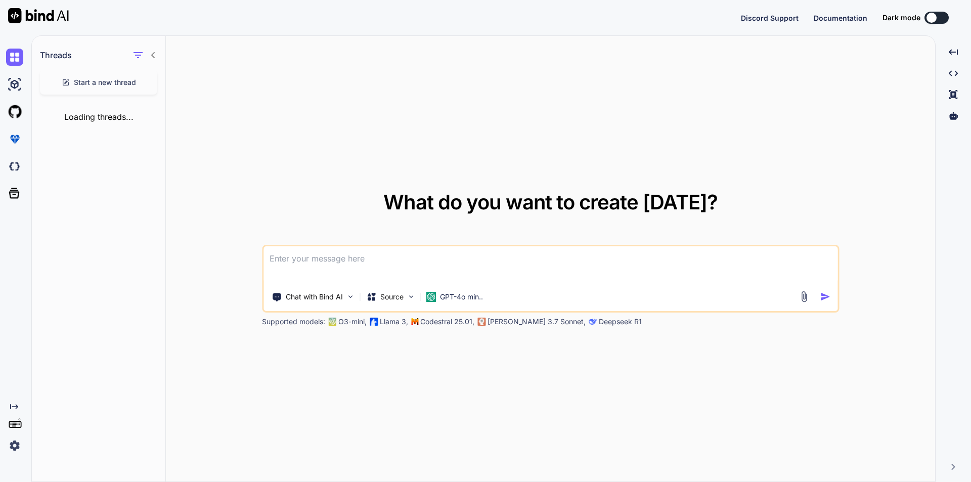
click at [300, 265] on textarea at bounding box center [550, 264] width 574 height 37
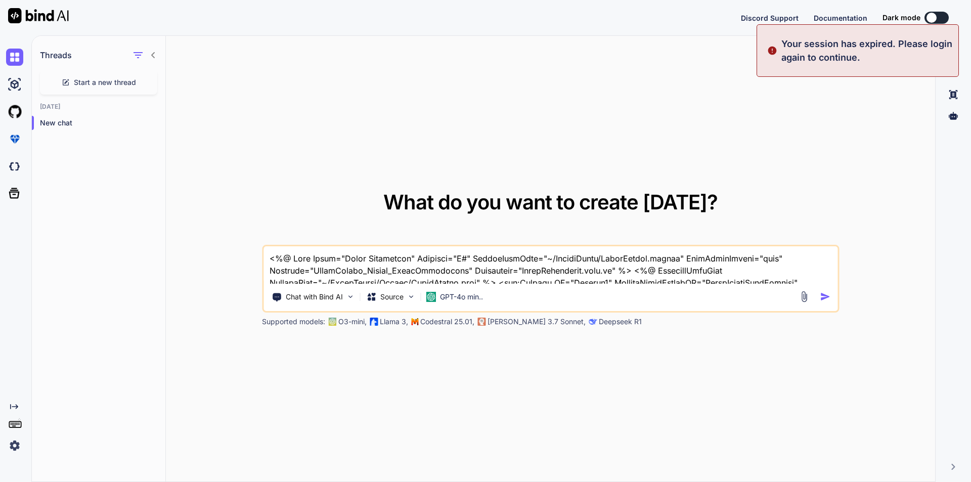
scroll to position [123, 0]
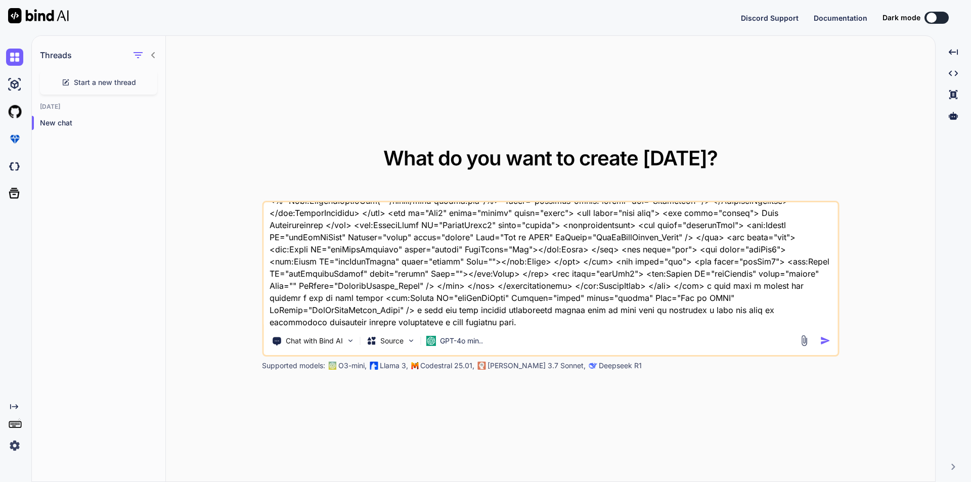
click at [825, 335] on img "button" at bounding box center [825, 340] width 11 height 11
click at [819, 340] on div at bounding box center [816, 341] width 36 height 12
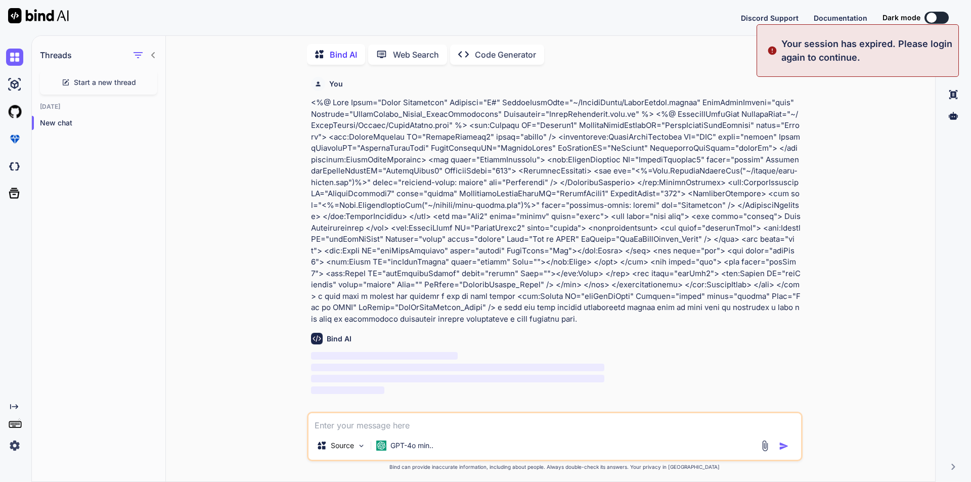
scroll to position [4, 0]
click at [838, 41] on p "Your session has expired. Please login again to continue." at bounding box center [866, 50] width 171 height 27
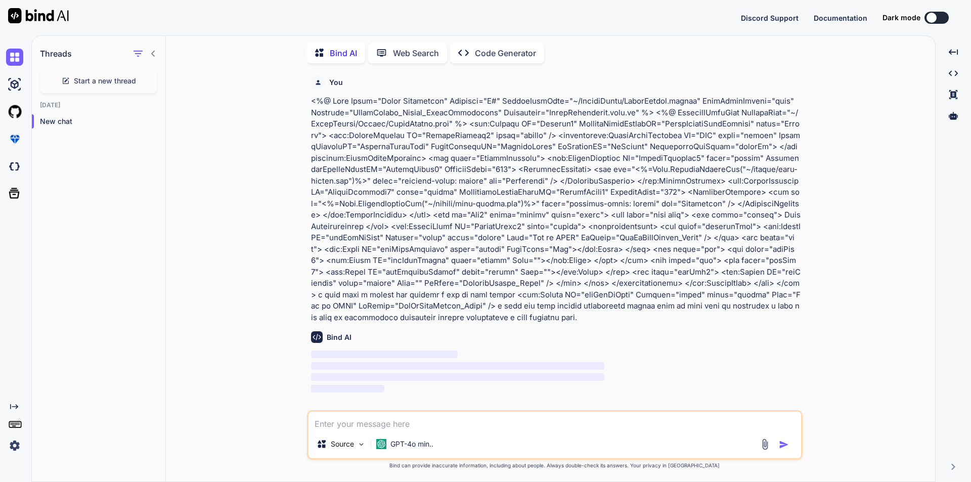
click at [15, 442] on img at bounding box center [14, 445] width 17 height 17
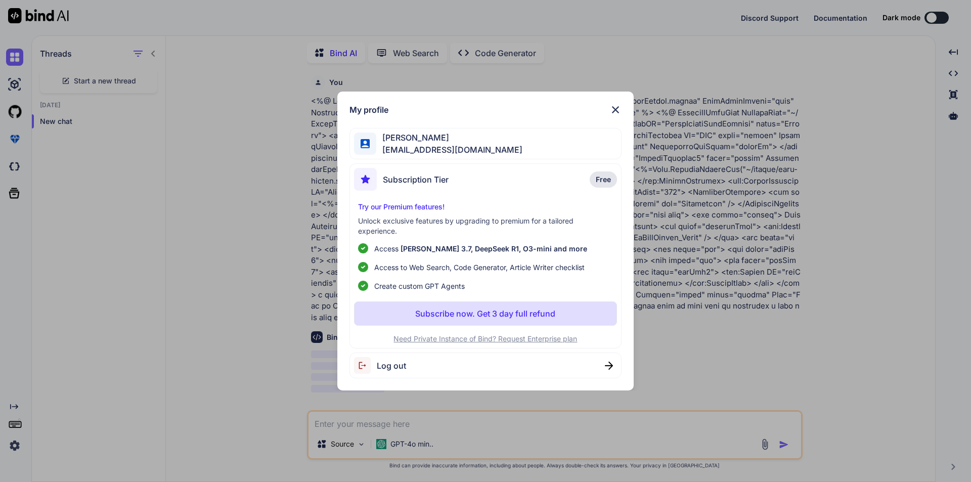
click at [454, 150] on span "ch12@yopmail.com" at bounding box center [449, 150] width 146 height 12
click at [446, 150] on span "ch12@yopmail.com" at bounding box center [449, 150] width 146 height 12
click at [418, 147] on span "ch12@yopmail.com" at bounding box center [449, 150] width 146 height 12
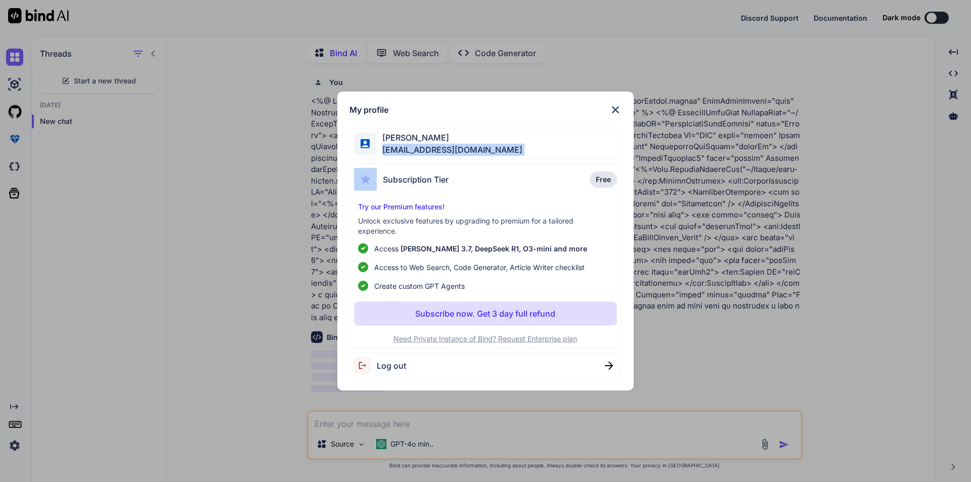
click at [418, 147] on span "ch12@yopmail.com" at bounding box center [449, 150] width 146 height 12
click at [455, 143] on span "Raj Kumar" at bounding box center [449, 137] width 146 height 12
click at [566, 362] on div "Log out" at bounding box center [485, 365] width 273 height 26
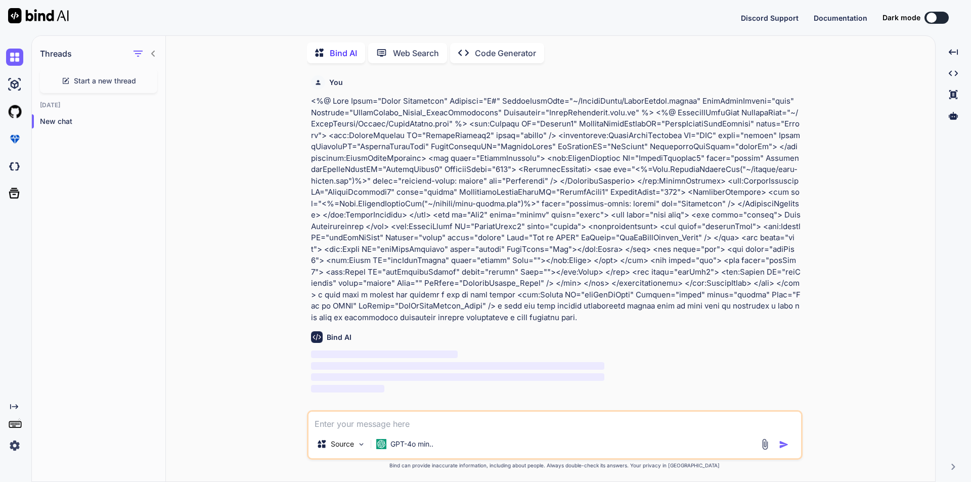
click at [19, 441] on img at bounding box center [14, 445] width 17 height 17
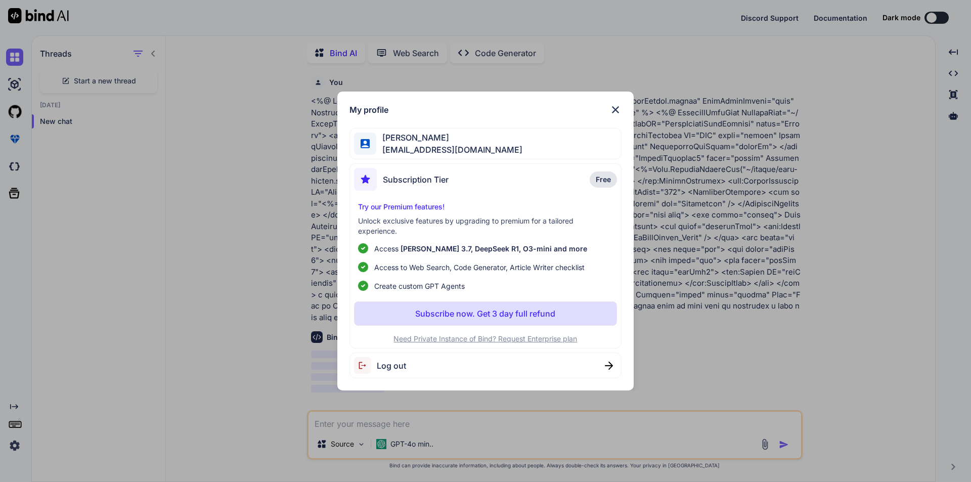
click at [417, 142] on span "Raj Kumar" at bounding box center [449, 137] width 146 height 12
click at [602, 361] on div "Log out" at bounding box center [485, 365] width 273 height 26
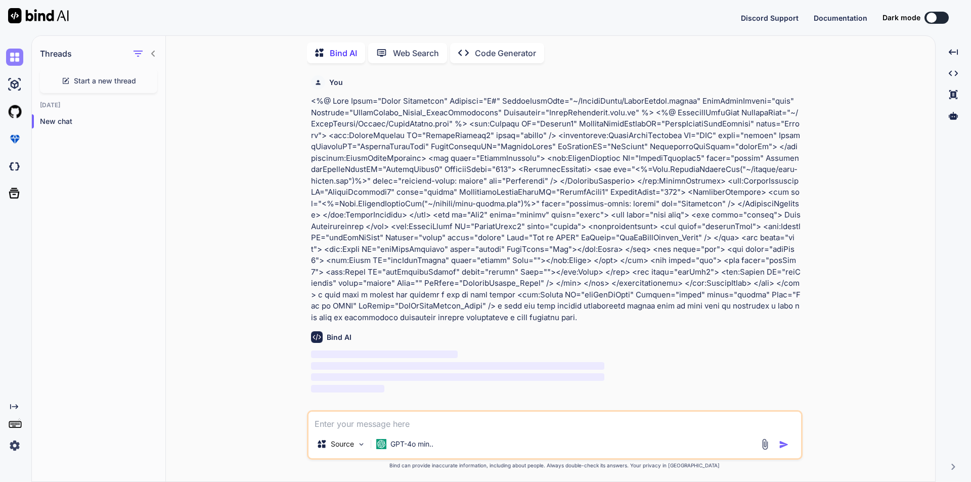
click at [19, 56] on img at bounding box center [14, 57] width 17 height 17
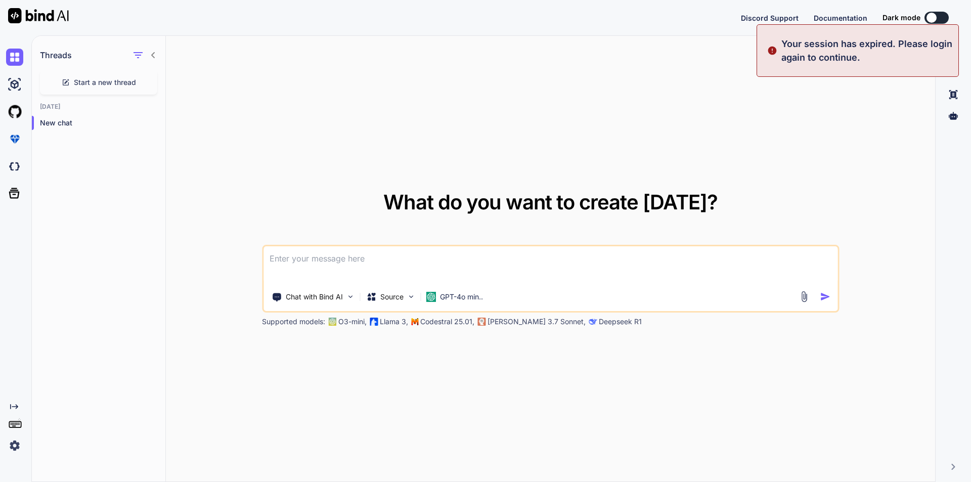
click at [912, 41] on p "Your session has expired. Please login again to continue." at bounding box center [866, 50] width 171 height 27
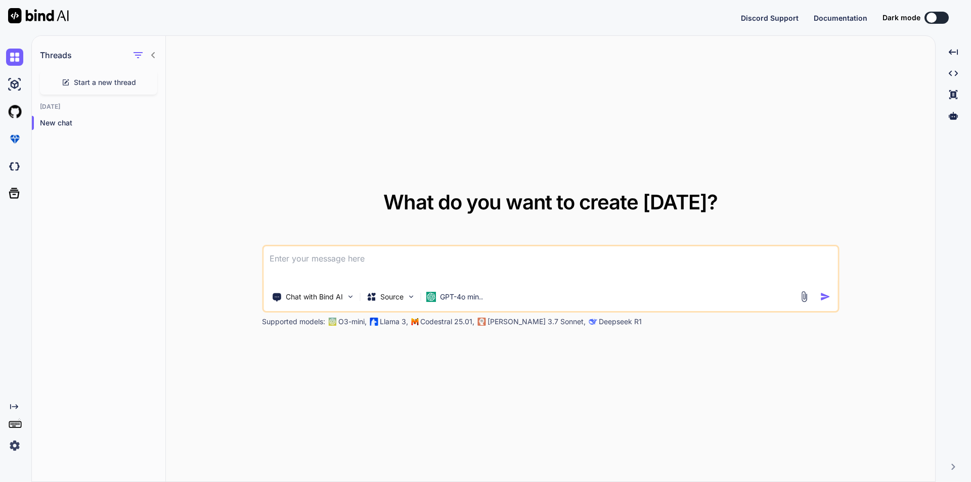
click at [16, 442] on img at bounding box center [14, 445] width 17 height 17
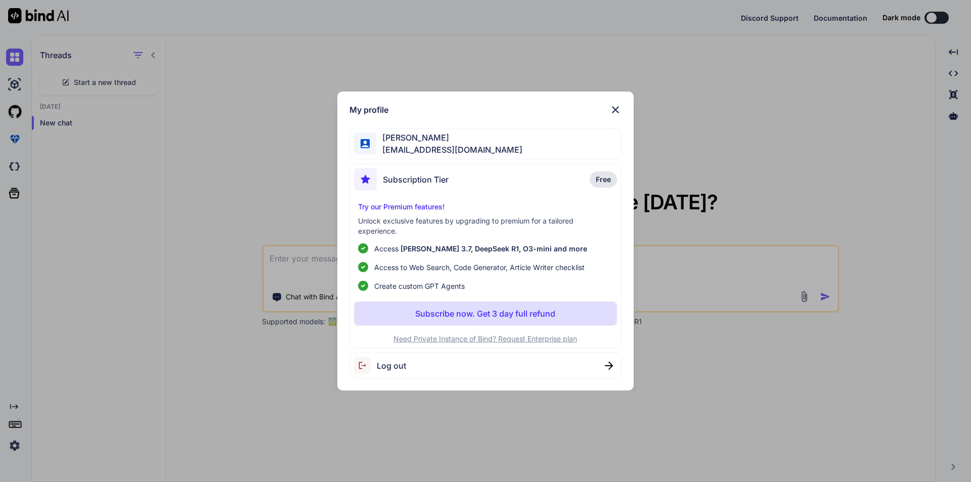
click at [470, 364] on div "Log out" at bounding box center [485, 365] width 273 height 26
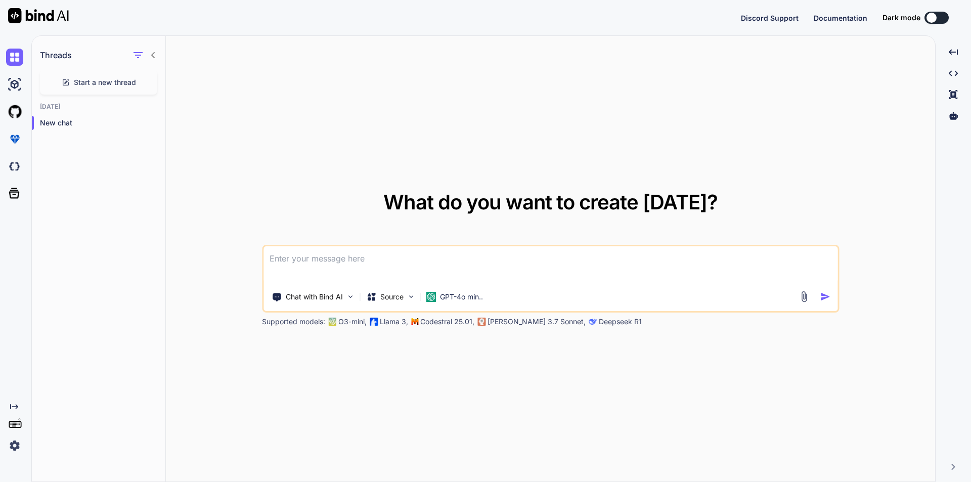
click at [4, 439] on div "Created with Pixso." at bounding box center [13, 428] width 27 height 52
click at [17, 441] on img at bounding box center [14, 445] width 17 height 17
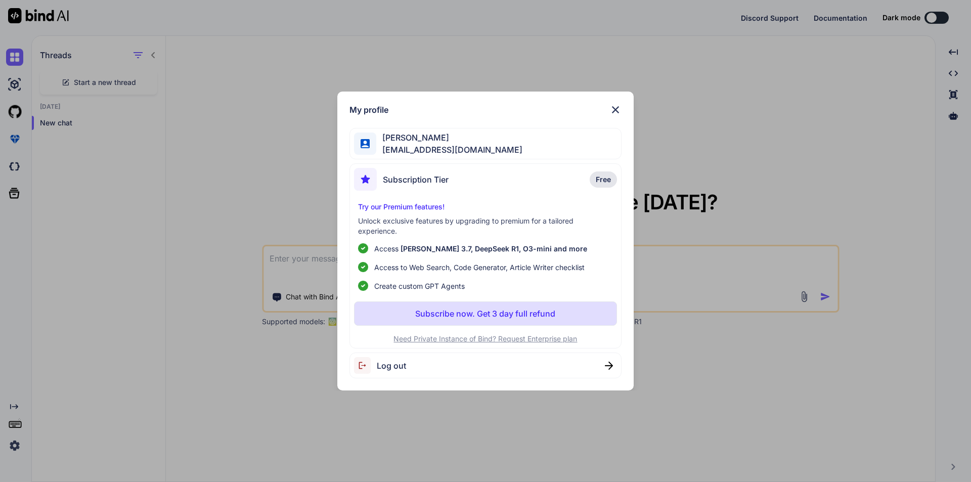
click at [311, 439] on div "My profile Raj Kumar ch12@yopmail.com Subscription Tier Free Try our Premium fe…" at bounding box center [485, 241] width 971 height 482
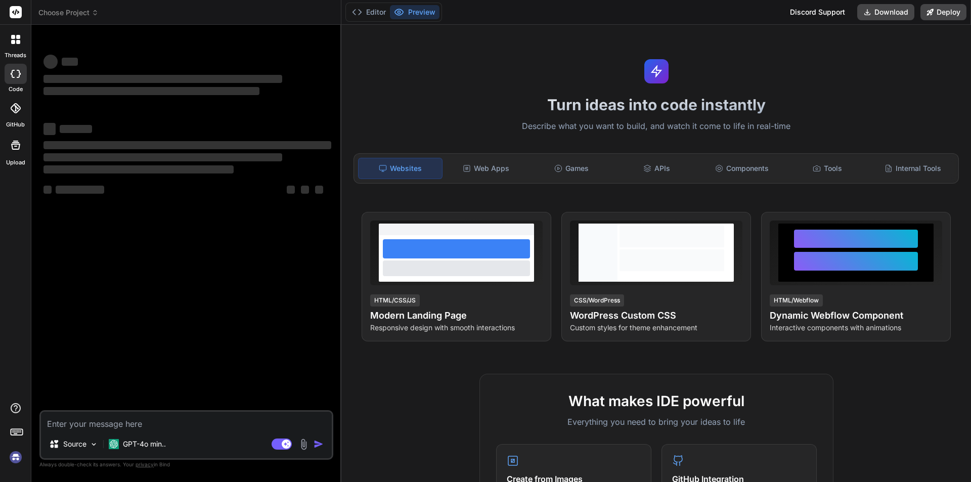
type textarea "x"
click at [88, 427] on textarea at bounding box center [186, 421] width 291 height 18
type textarea "<%@ Page Title="Rider Management" Language="C#" MasterPageFile="~/MasterPages/A…"
type textarea "x"
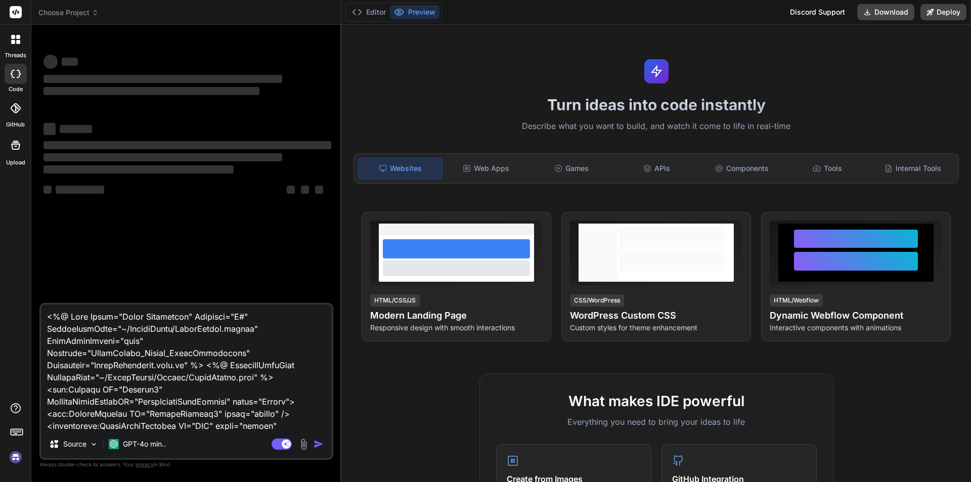
scroll to position [401, 0]
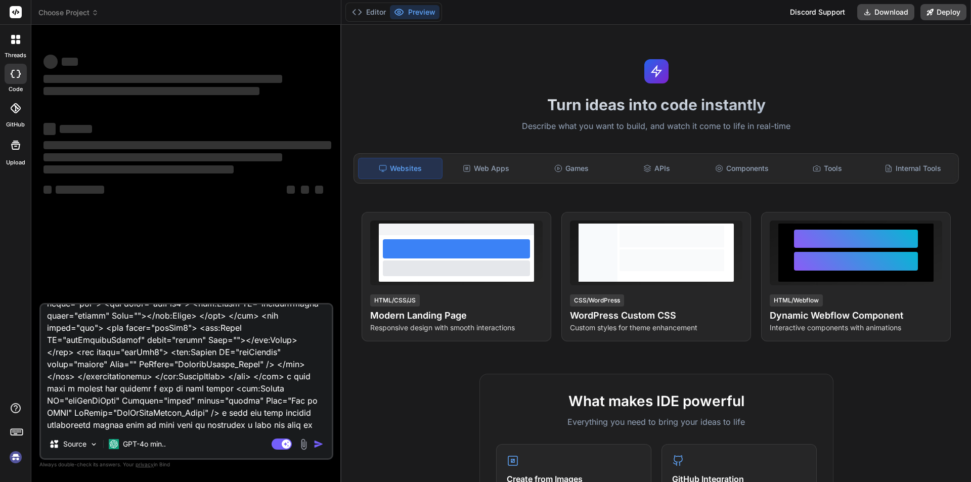
type textarea "<%@ Page Title="Rider Management" Language="C#" MasterPageFile="~/MasterPages/A…"
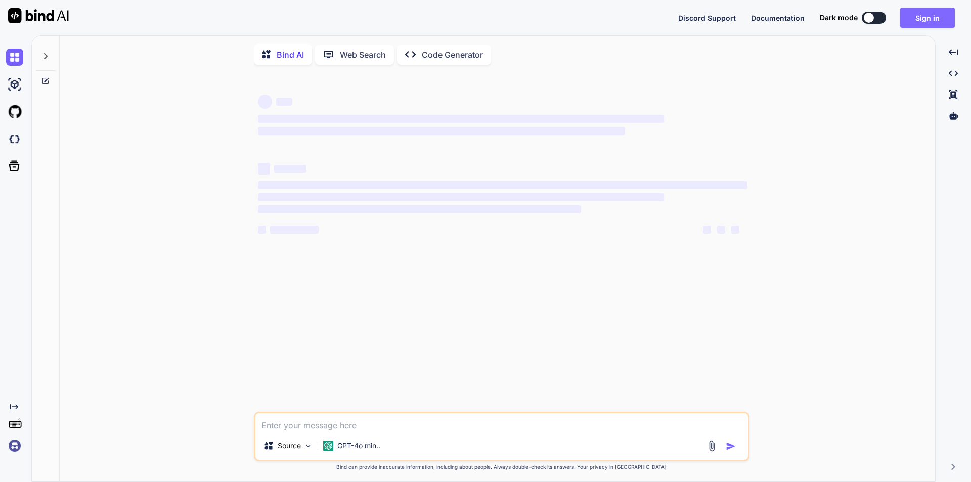
click at [915, 19] on button "Sign in" at bounding box center [927, 18] width 55 height 20
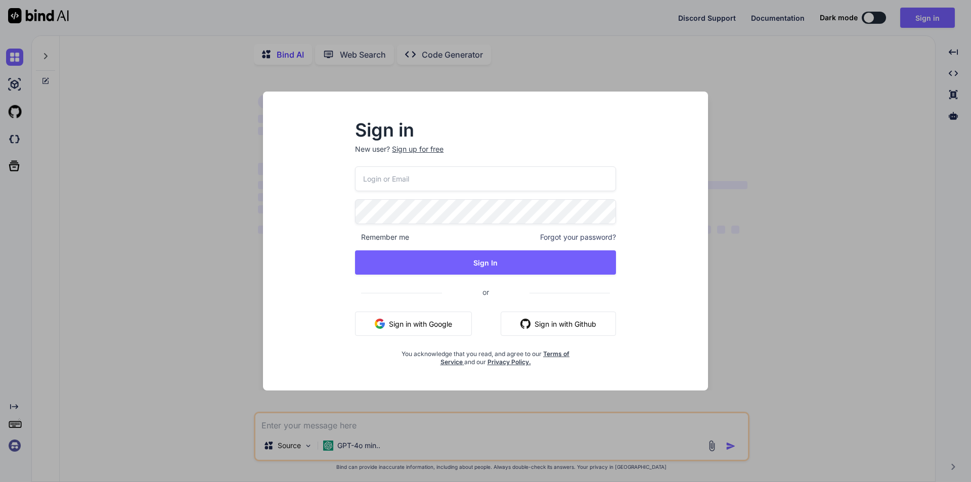
click at [536, 175] on input "email" at bounding box center [485, 178] width 261 height 25
type input "ch12@yopmail.com"
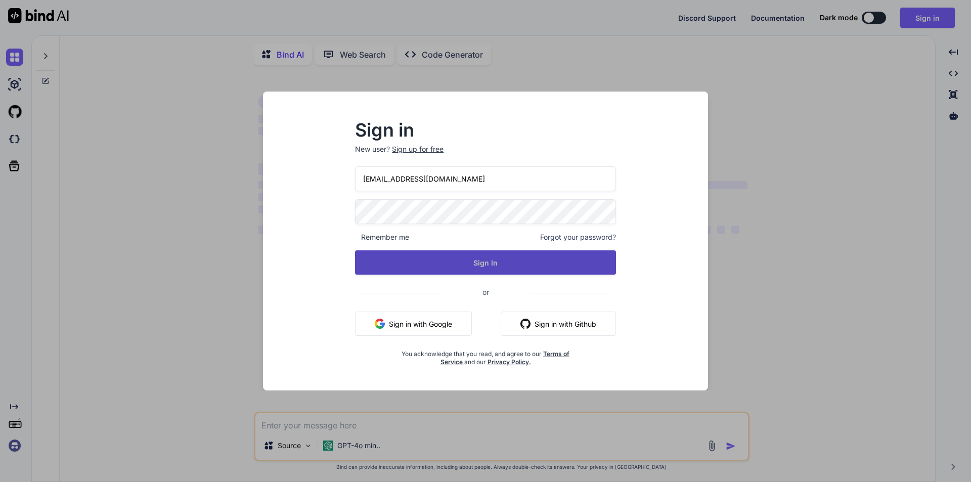
click at [499, 262] on button "Sign In" at bounding box center [485, 262] width 261 height 24
click at [466, 264] on button "Sign In" at bounding box center [485, 262] width 261 height 24
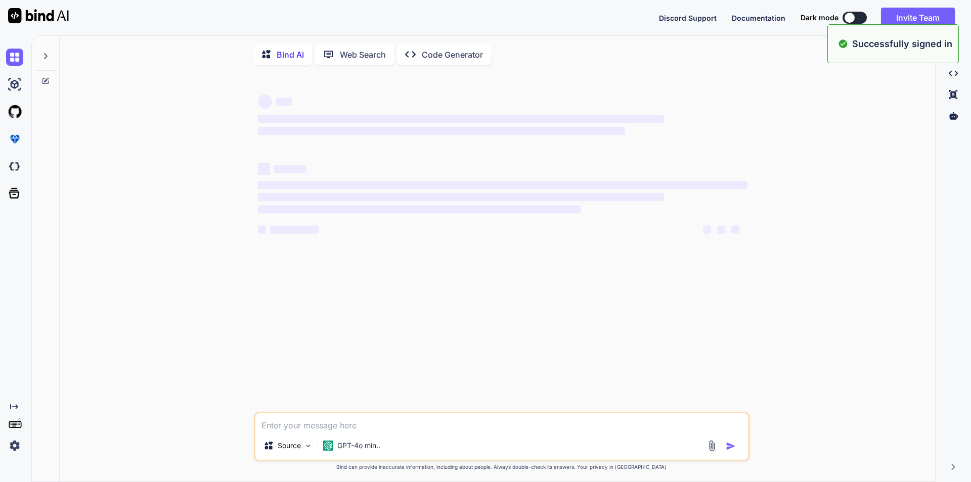
click at [475, 426] on textarea at bounding box center [501, 422] width 492 height 18
type textarea "x"
paste textarea "<%@ Page Title="Rider Management" Language="C#" MasterPageFile="~/MasterPages/A…"
type textarea "<%@ Page Title="Rider Management" Language="C#" MasterPageFile="~/MasterPages/A…"
type textarea "x"
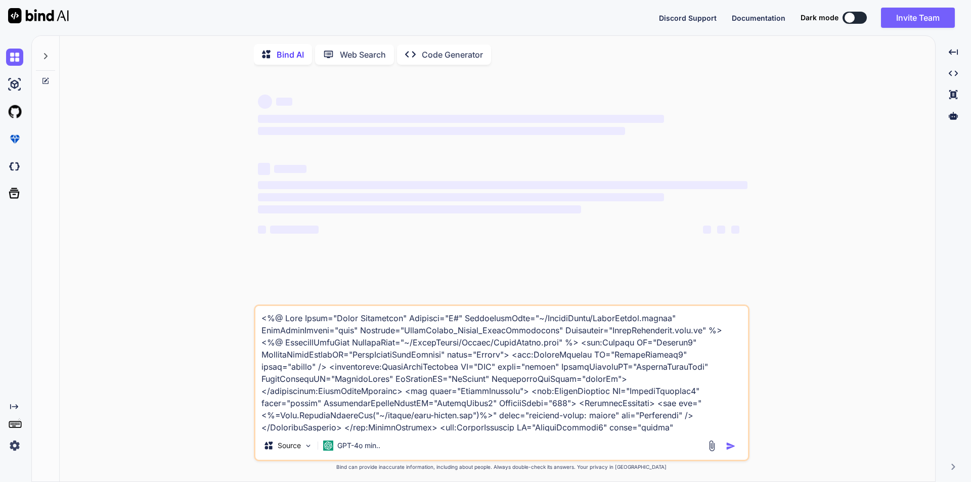
scroll to position [159, 0]
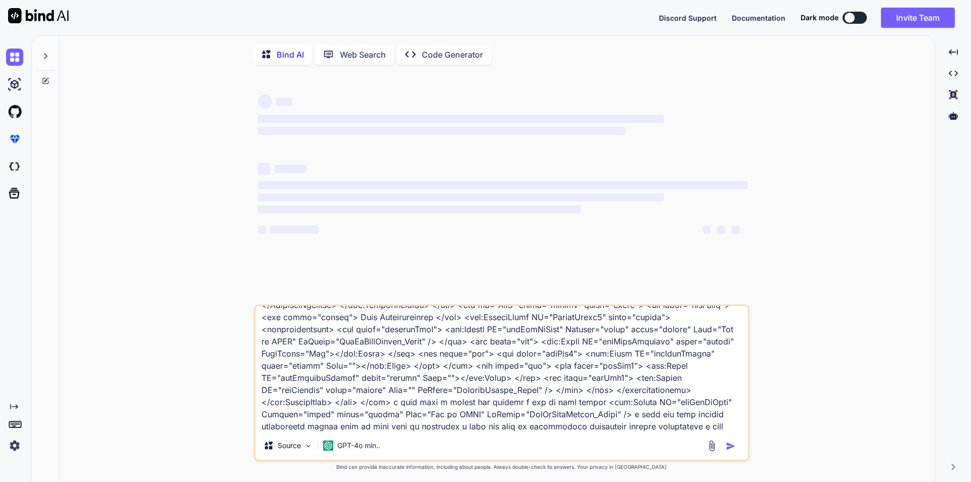
type textarea "<%@ Page Title="Rider Management" Language="C#" MasterPageFile="~/MasterPages/A…"
click at [48, 57] on icon at bounding box center [45, 56] width 8 height 8
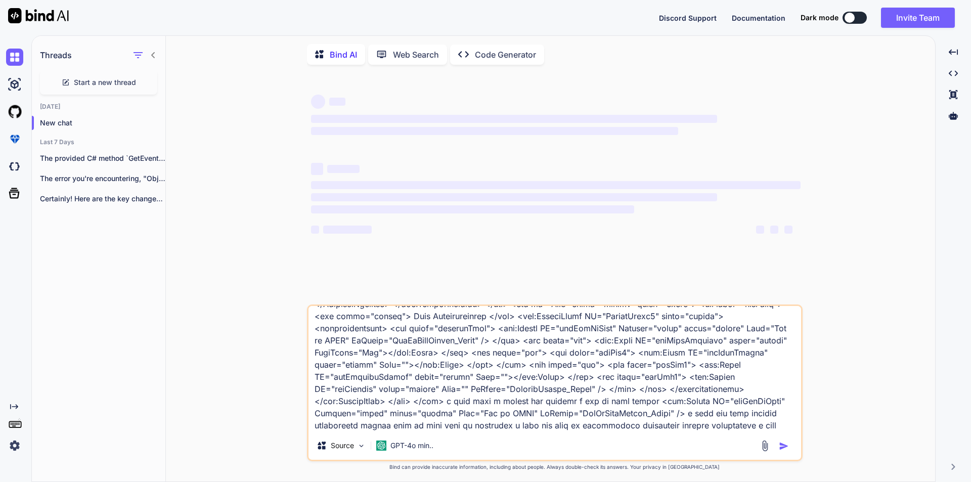
click at [200, 189] on div "‌ ‌ ‌ ‌ ‌ ‌ ‌ ‌ ‌ ‌ ‌ ‌ ‌ ‌ Source GPT-4o min.. Created with Bind Always check …" at bounding box center [554, 278] width 761 height 410
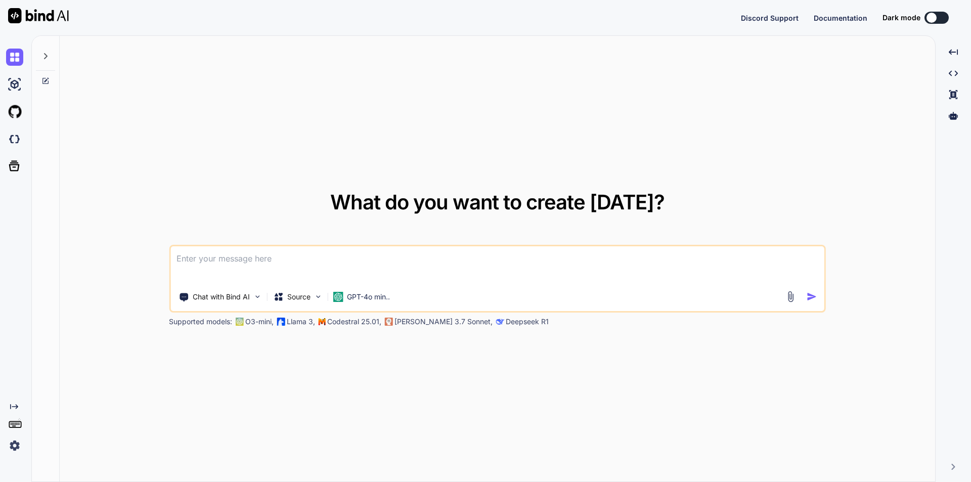
type textarea "x"
click at [276, 258] on textarea at bounding box center [497, 264] width 654 height 37
type textarea "<%@ Page Title="Rider Management" Language="C#" MasterPageFile="~/MasterPages/A…"
type textarea "x"
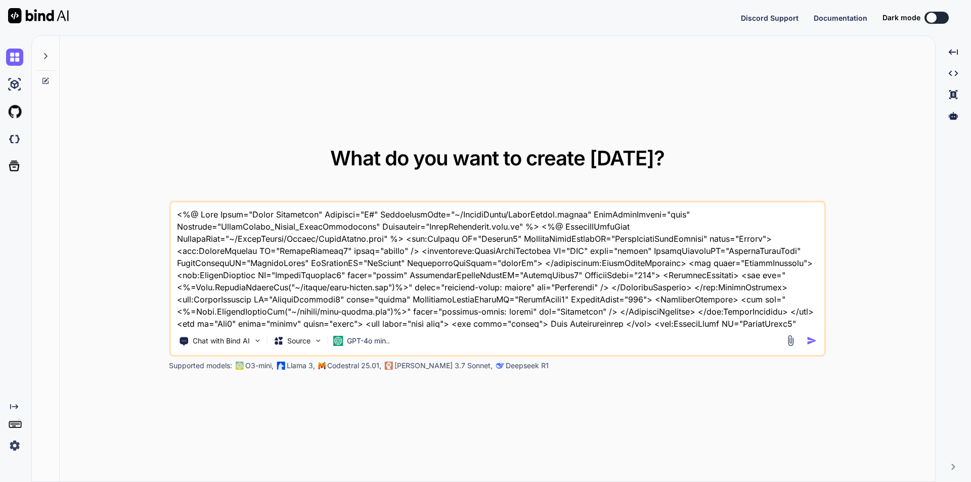
scroll to position [86, 0]
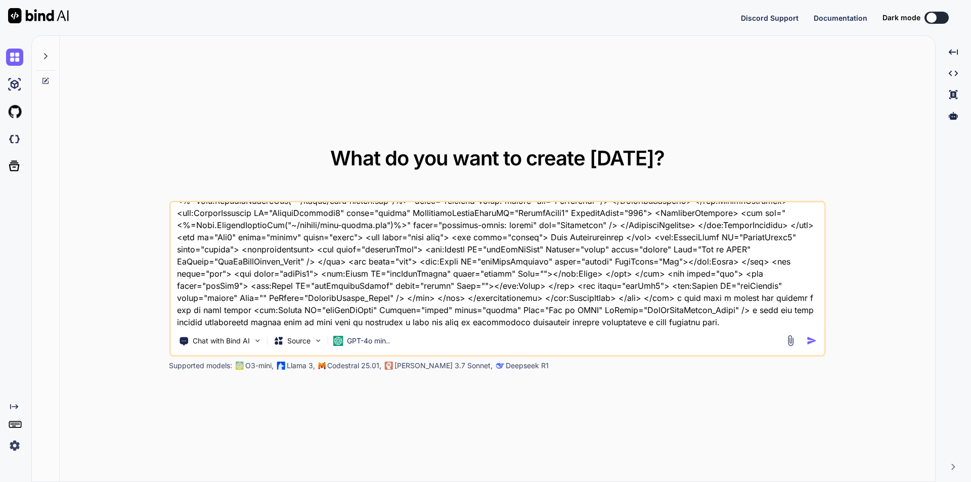
type textarea "<%@ Page Title="Rider Management" Language="C#" MasterPageFile="~/MasterPages/A…"
click at [807, 341] on img "button" at bounding box center [811, 340] width 11 height 11
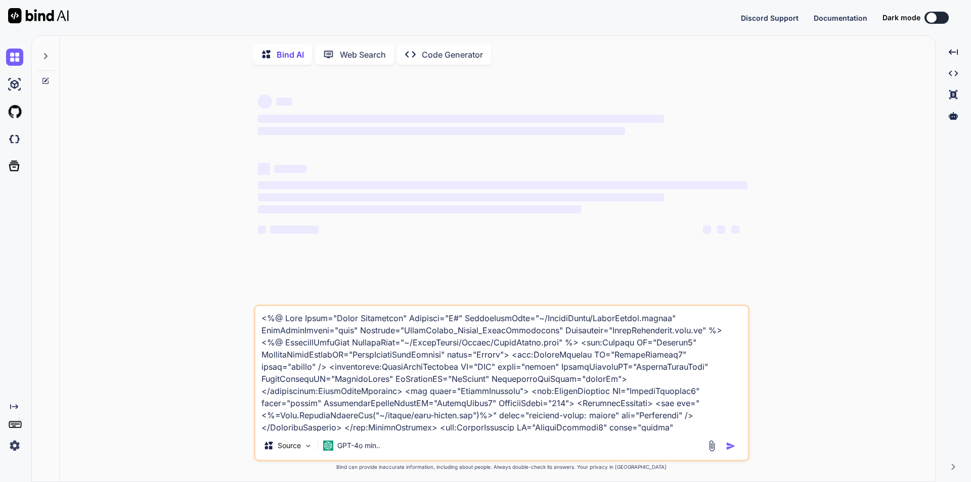
type textarea "x"
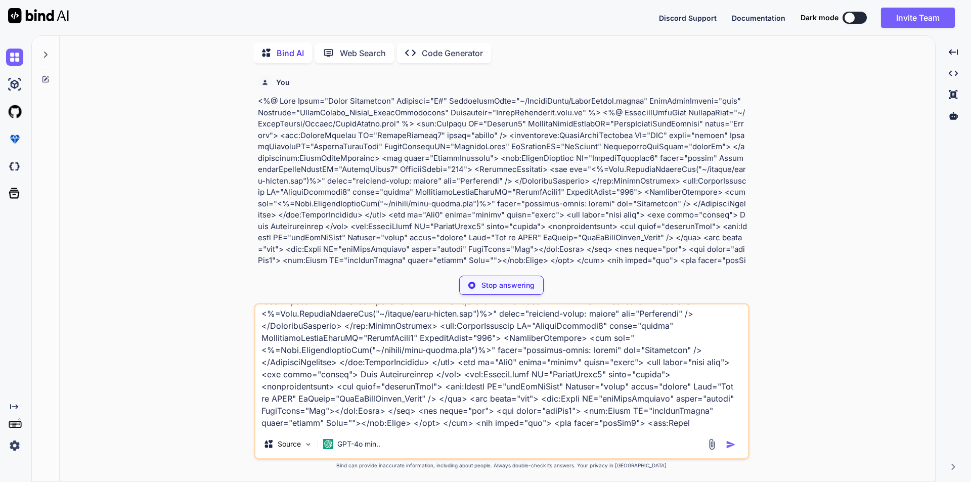
scroll to position [160, 0]
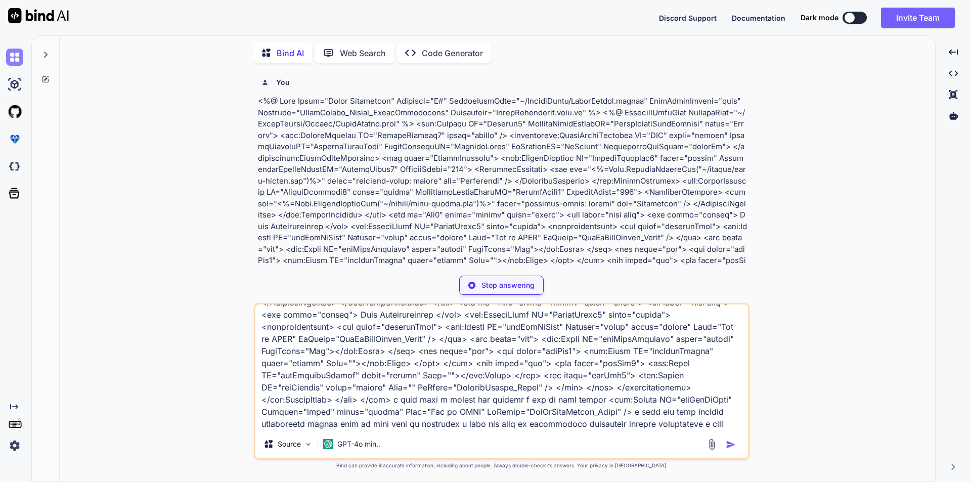
click at [17, 52] on img at bounding box center [14, 57] width 17 height 17
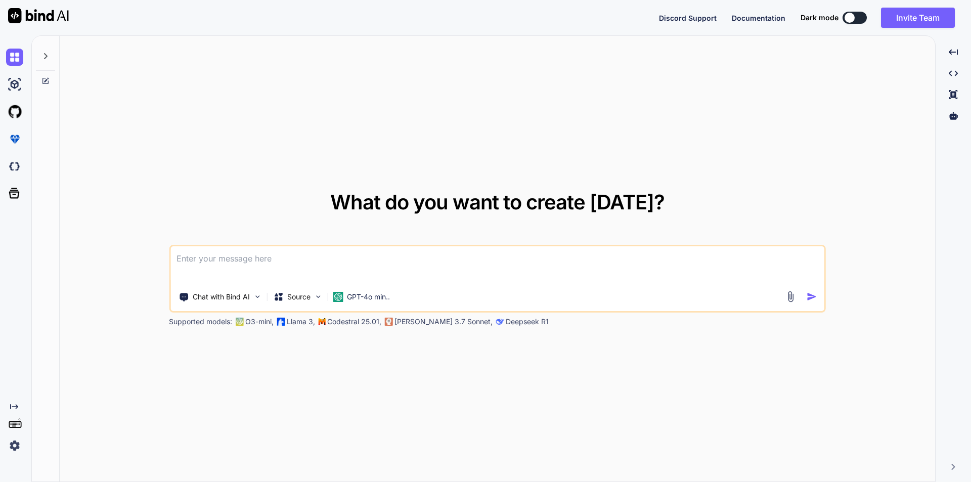
click at [243, 269] on textarea at bounding box center [497, 264] width 654 height 37
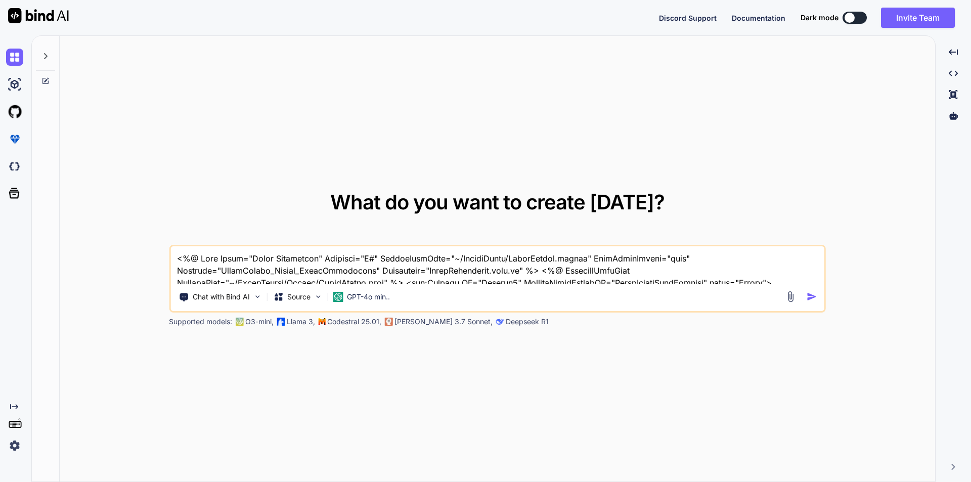
scroll to position [86, 0]
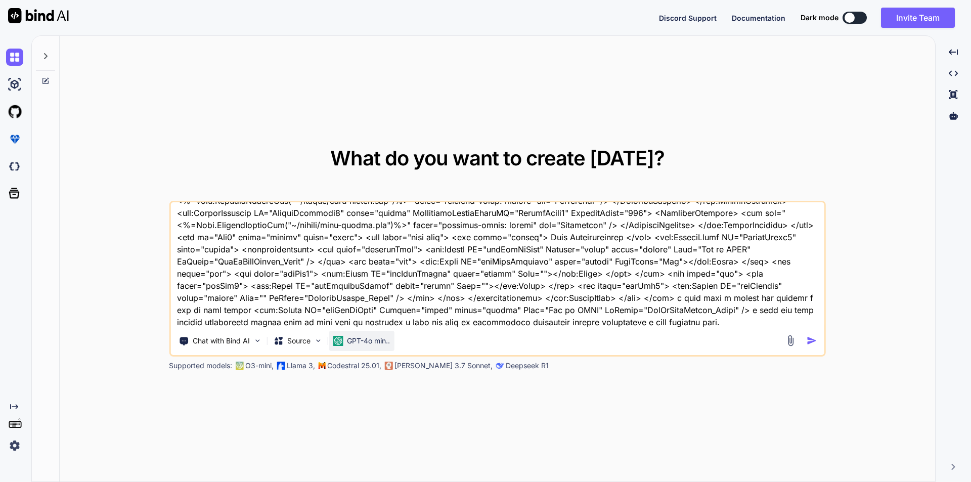
type textarea "<%@ Page Title="Rider Management" Language="C#" MasterPageFile="~/MasterPages/A…"
click at [350, 343] on p "GPT-4o min.." at bounding box center [368, 341] width 43 height 10
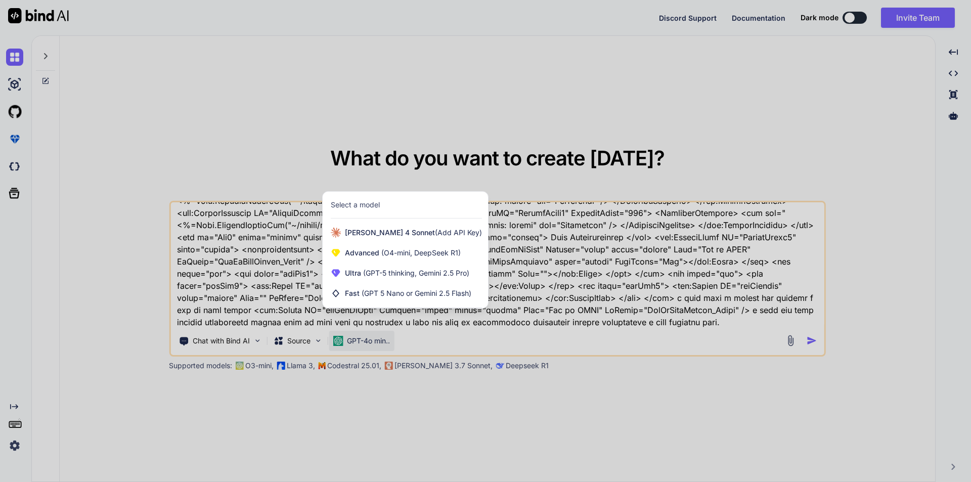
click at [487, 313] on div at bounding box center [485, 241] width 971 height 482
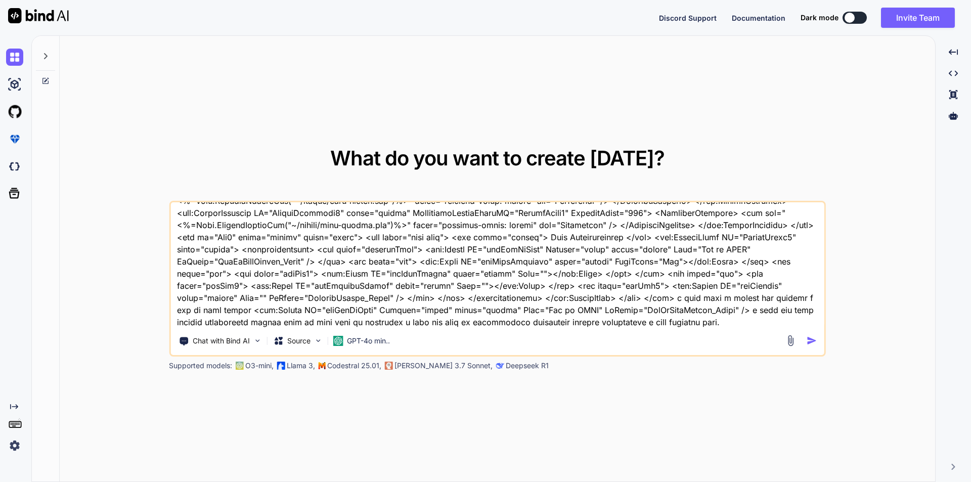
click at [814, 343] on img "button" at bounding box center [811, 340] width 11 height 11
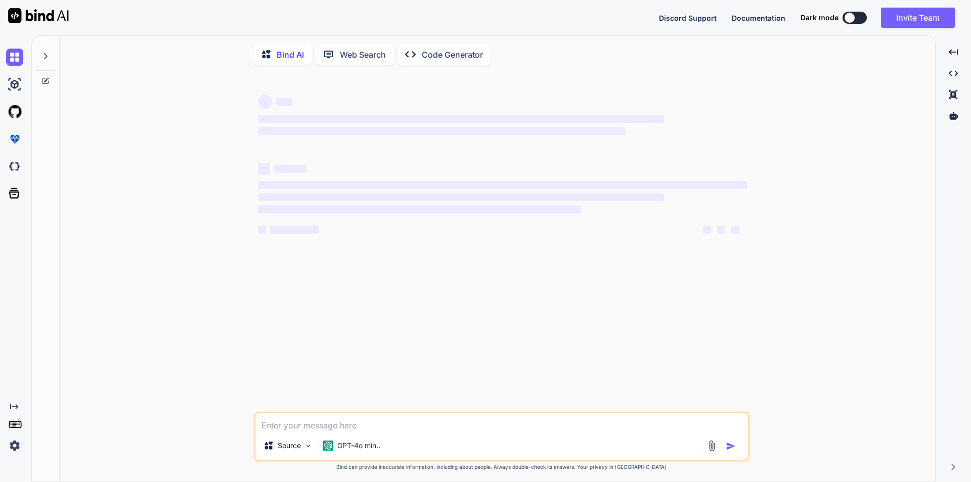
click at [813, 340] on div "‌ ‌ ‌ ‌ ‌ ‌ ‌ ‌ ‌ ‌ ‌ ‌ ‌ ‌ Source GPT-4o min.. Created with Bind Always check …" at bounding box center [501, 278] width 867 height 410
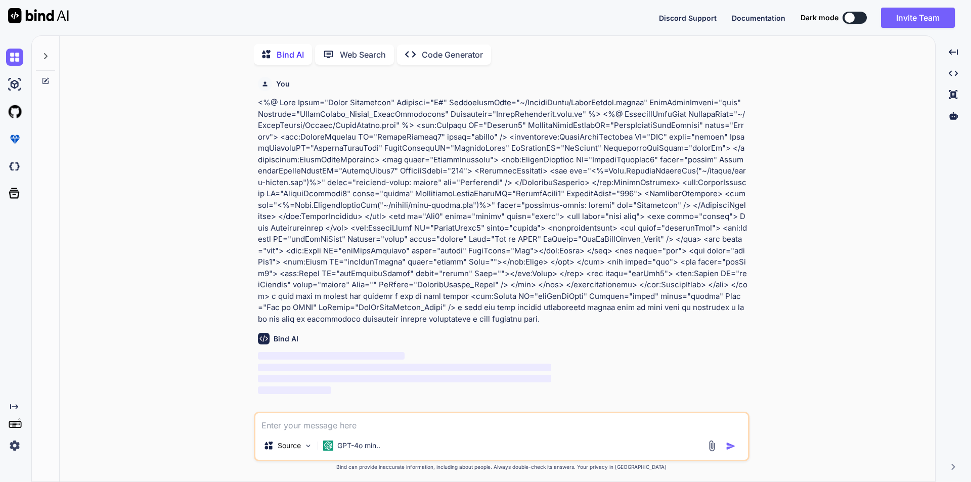
scroll to position [4, 0]
